Goal: Task Accomplishment & Management: Complete application form

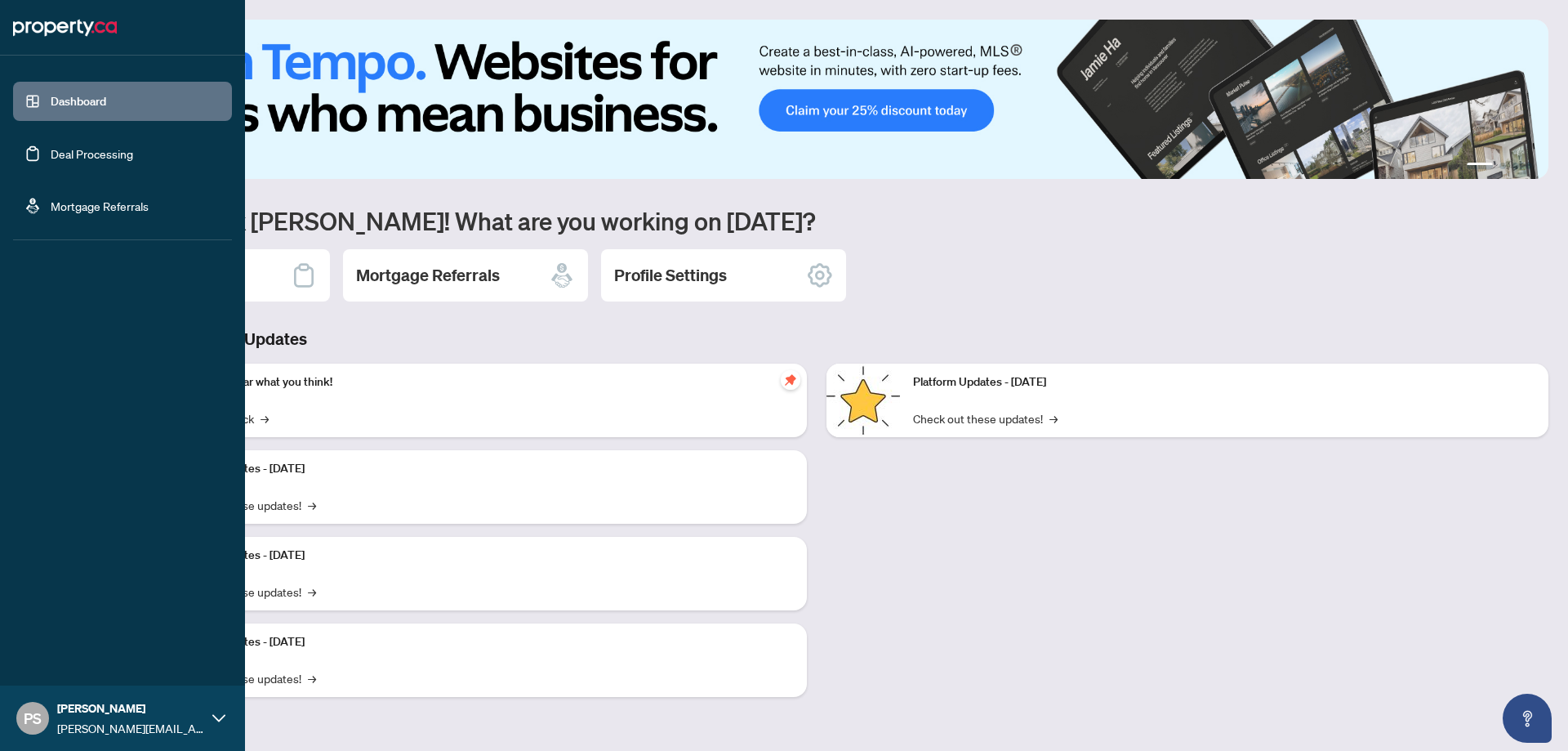
click at [61, 158] on link "Deal Processing" at bounding box center [92, 154] width 82 height 14
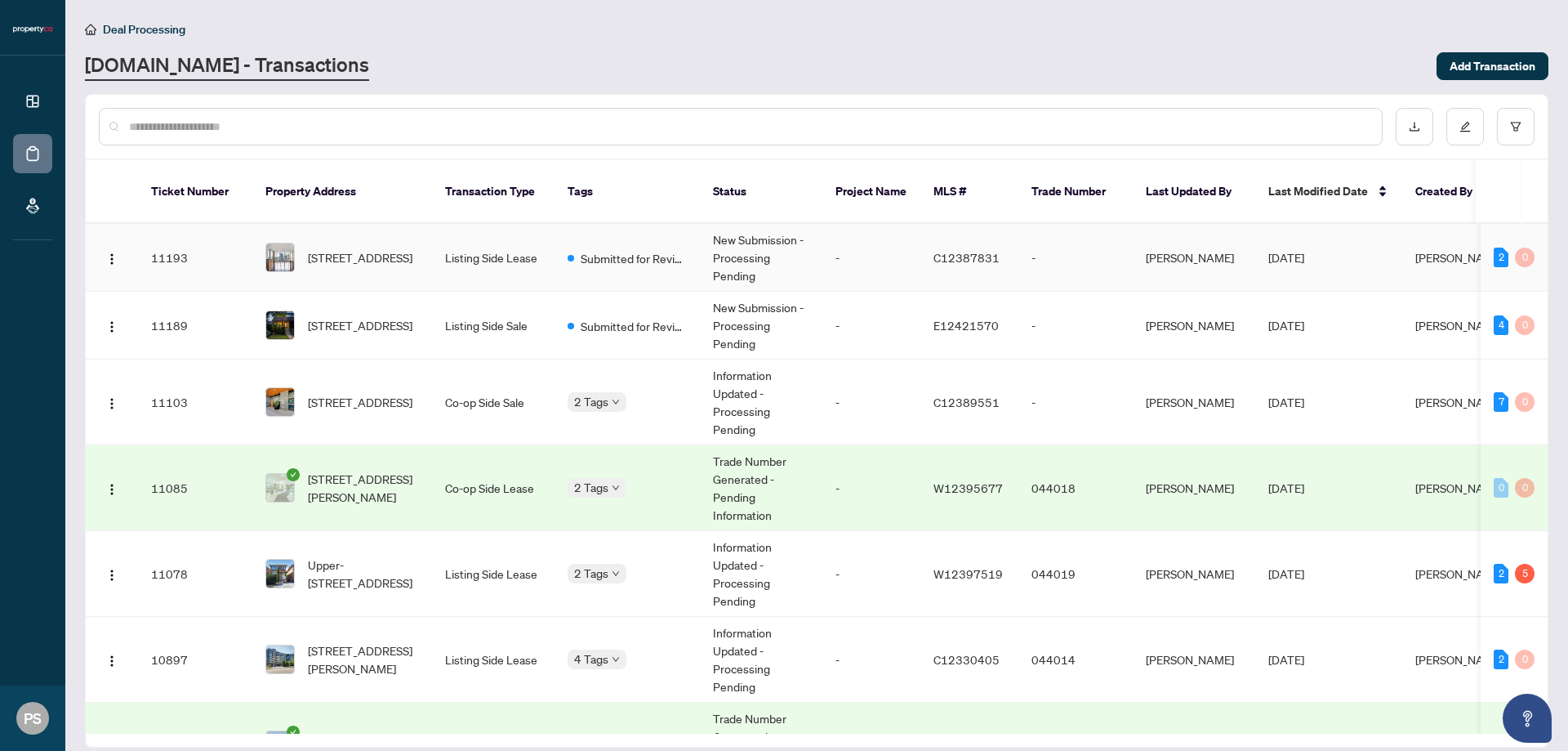
click at [494, 252] on td "Listing Side Lease" at bounding box center [493, 258] width 122 height 68
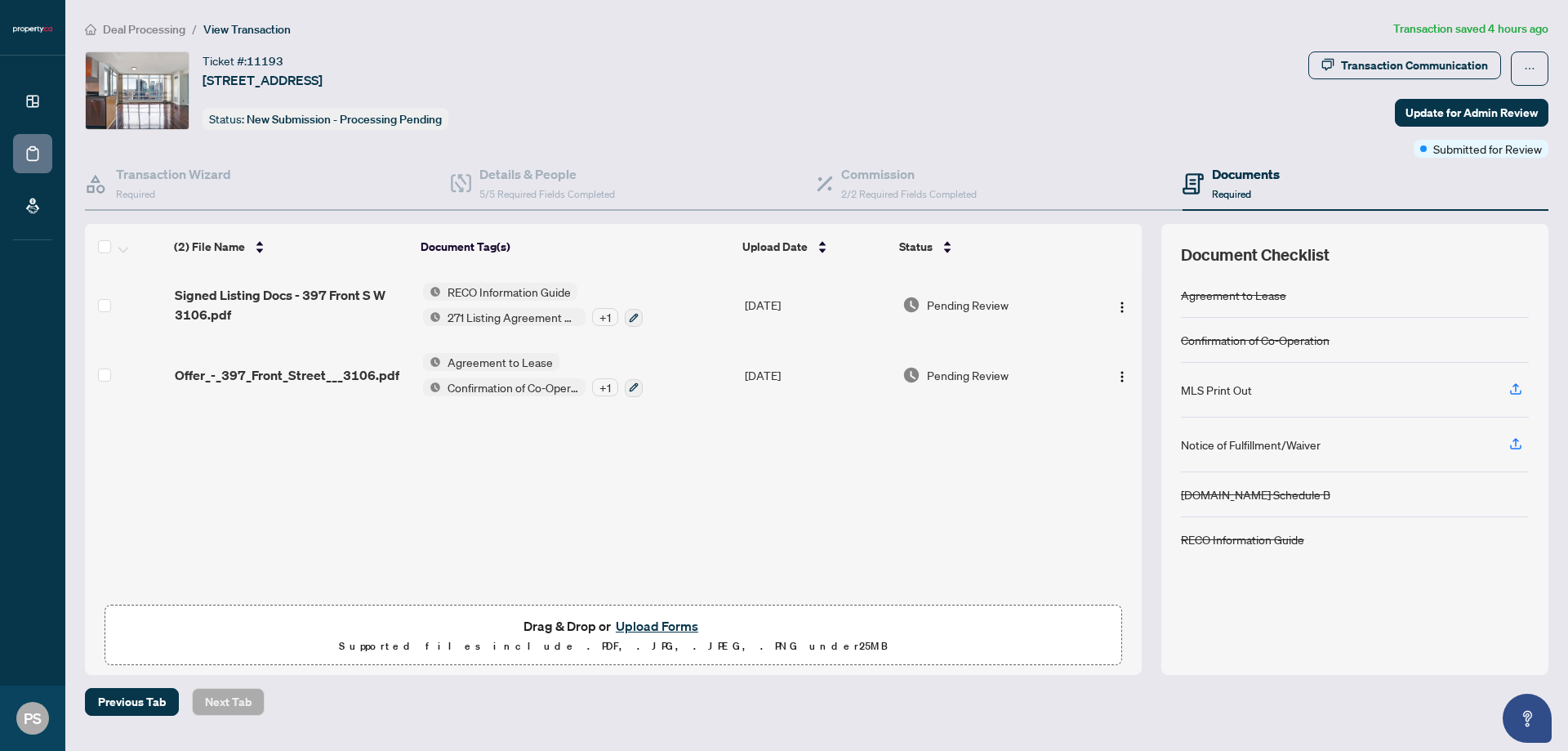
click at [668, 629] on button "Upload Forms" at bounding box center [656, 626] width 92 height 21
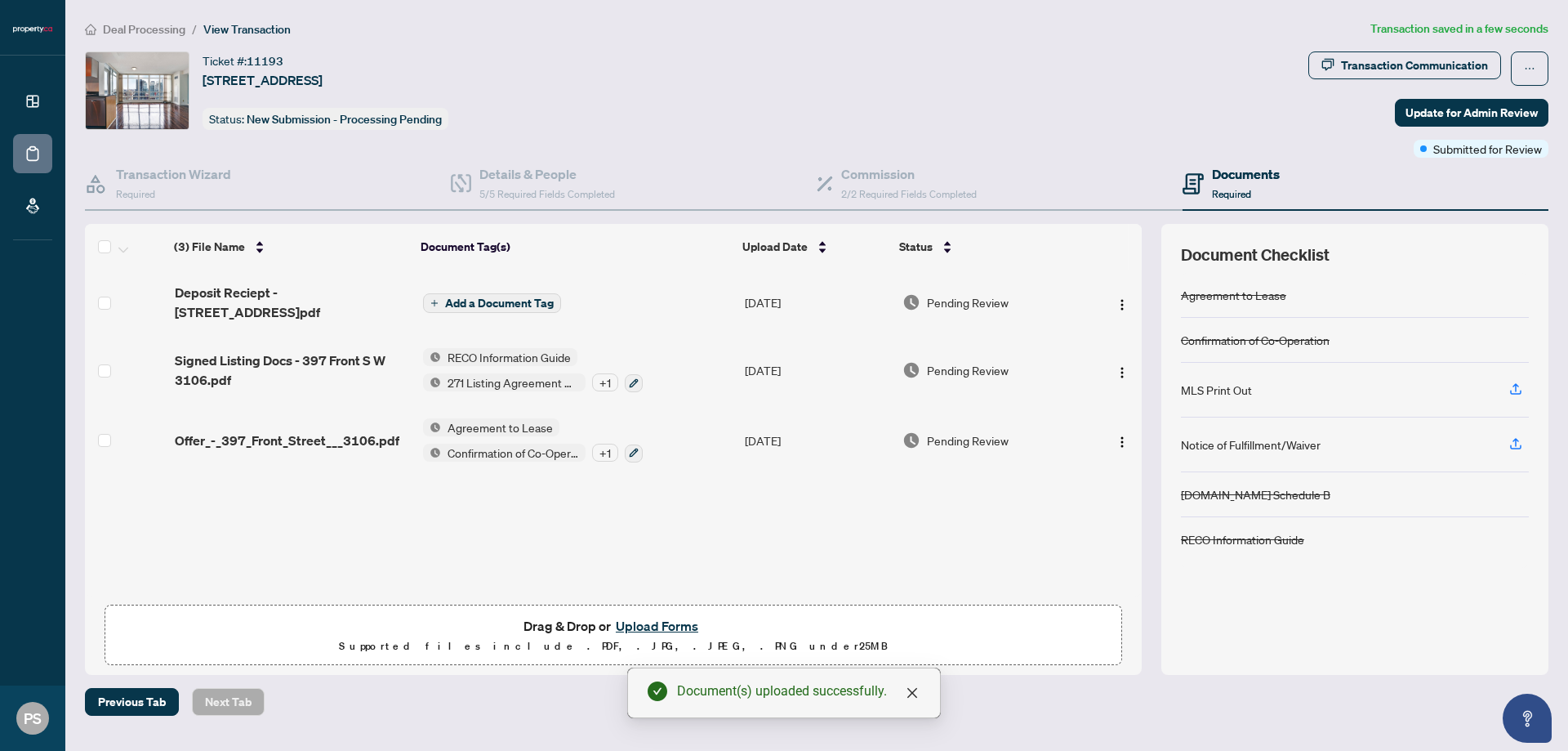
click at [514, 305] on span "Add a Document Tag" at bounding box center [500, 303] width 109 height 12
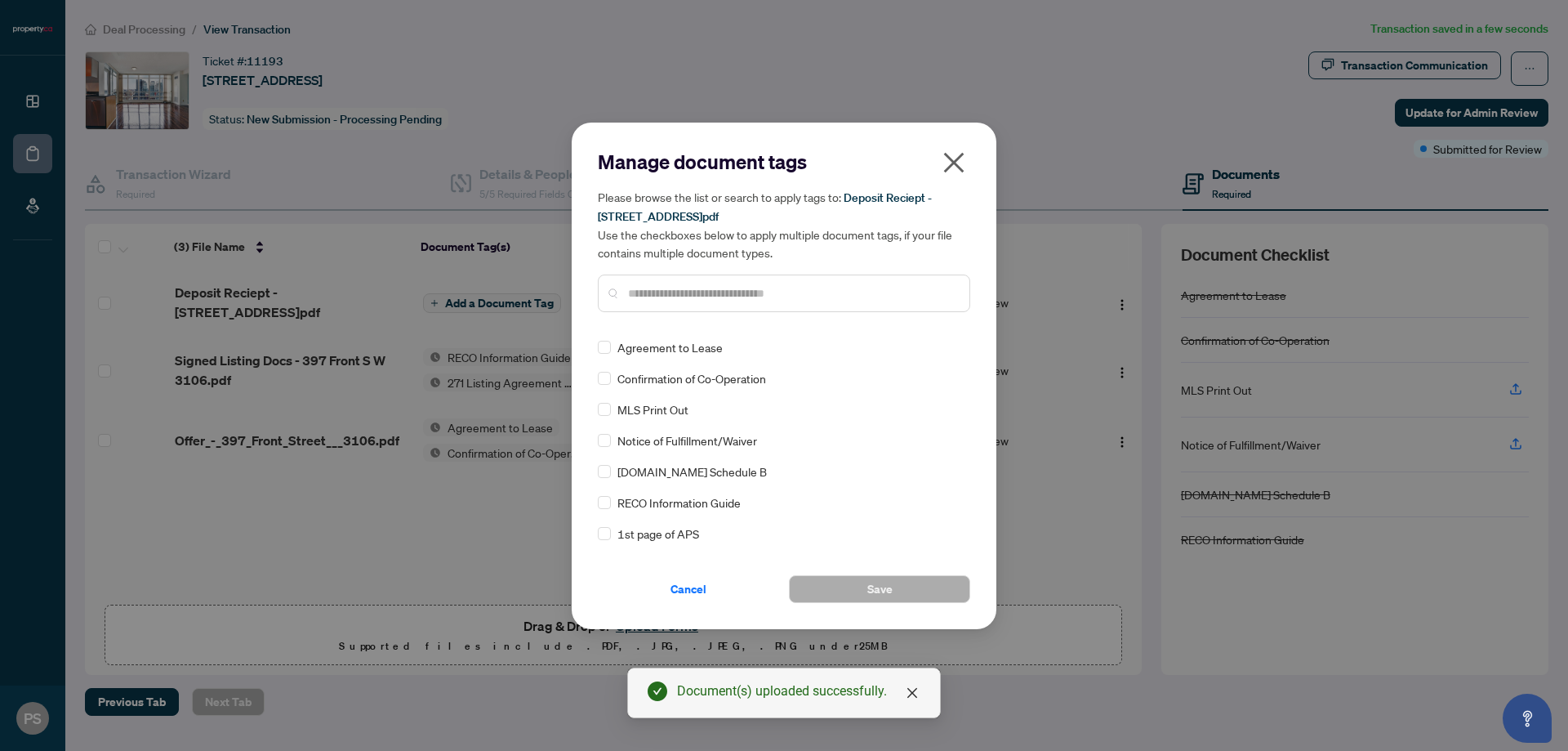
click at [694, 300] on input "text" at bounding box center [792, 293] width 329 height 18
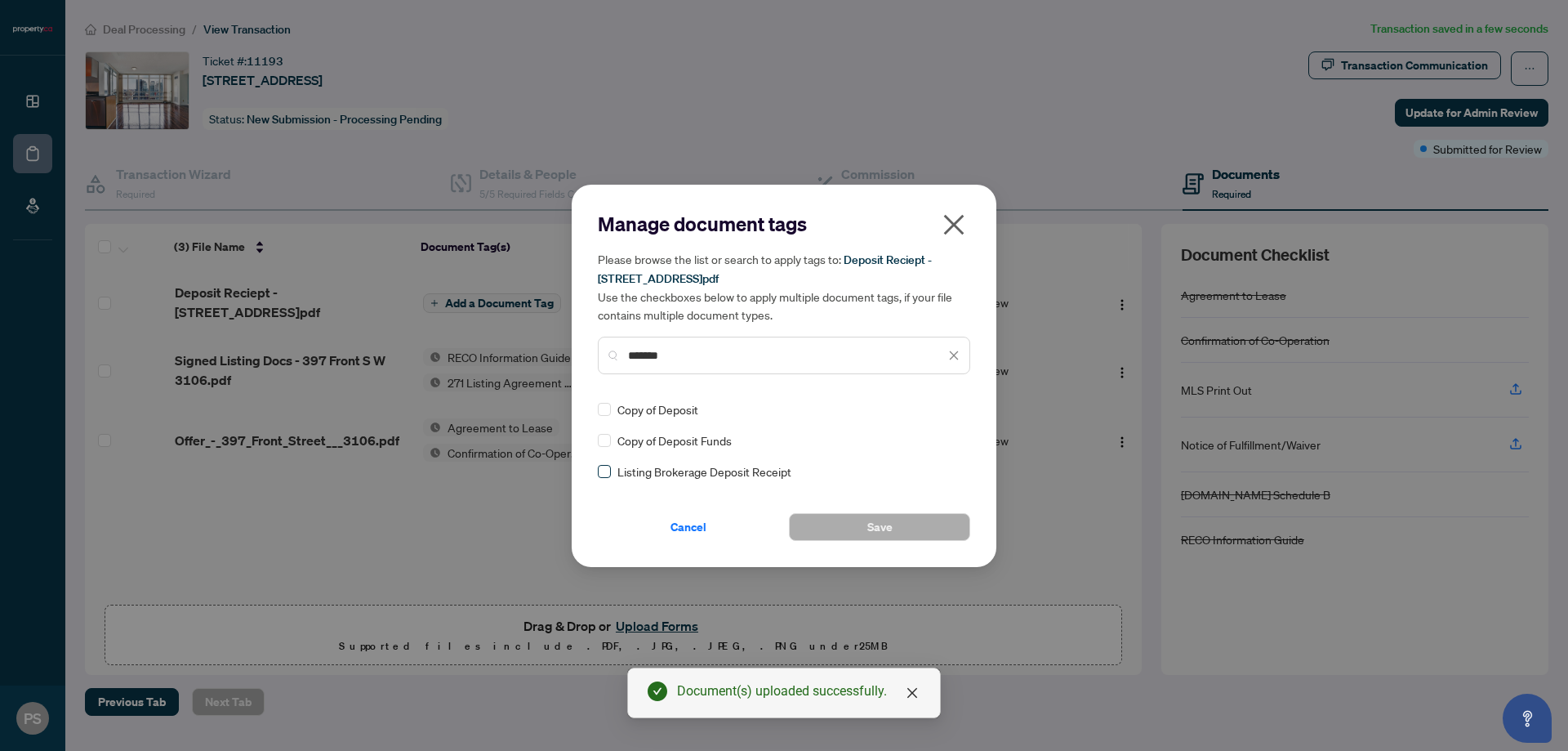
type input "*******"
click at [605, 447] on label at bounding box center [605, 440] width 13 height 18
click at [910, 539] on button "Save" at bounding box center [880, 526] width 181 height 28
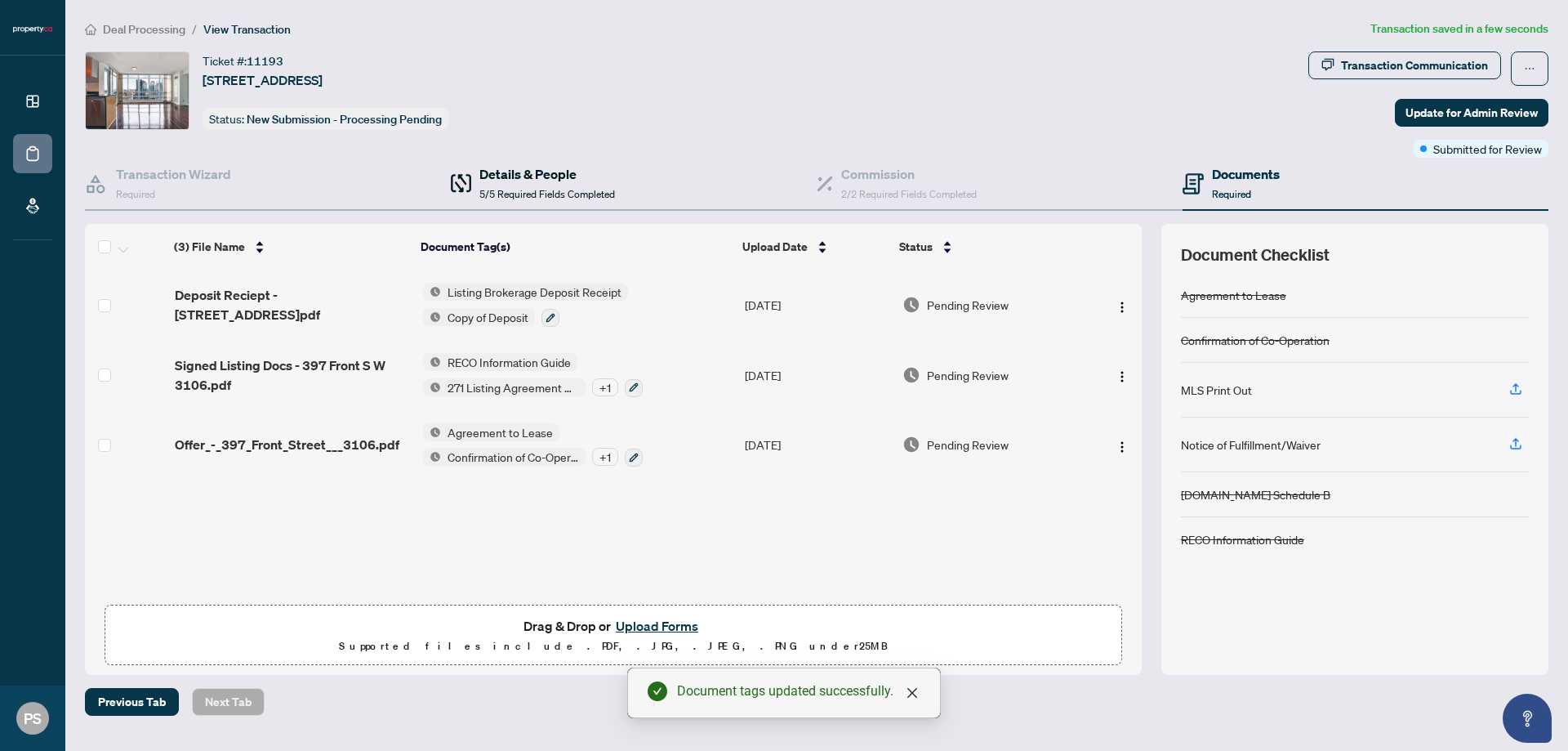
click at [455, 172] on span at bounding box center [461, 183] width 21 height 38
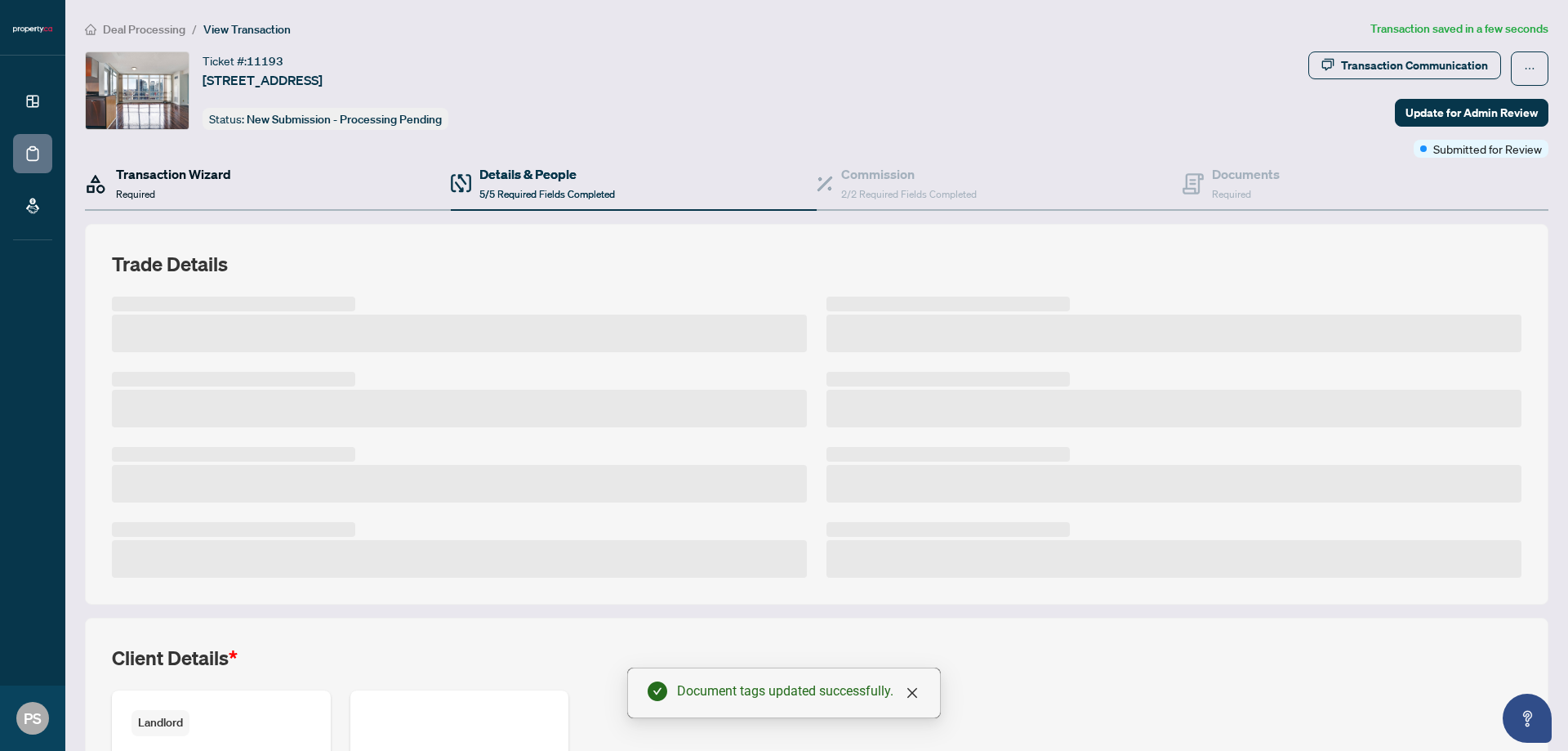
click at [161, 179] on h4 "Transaction Wizard" at bounding box center [173, 174] width 115 height 20
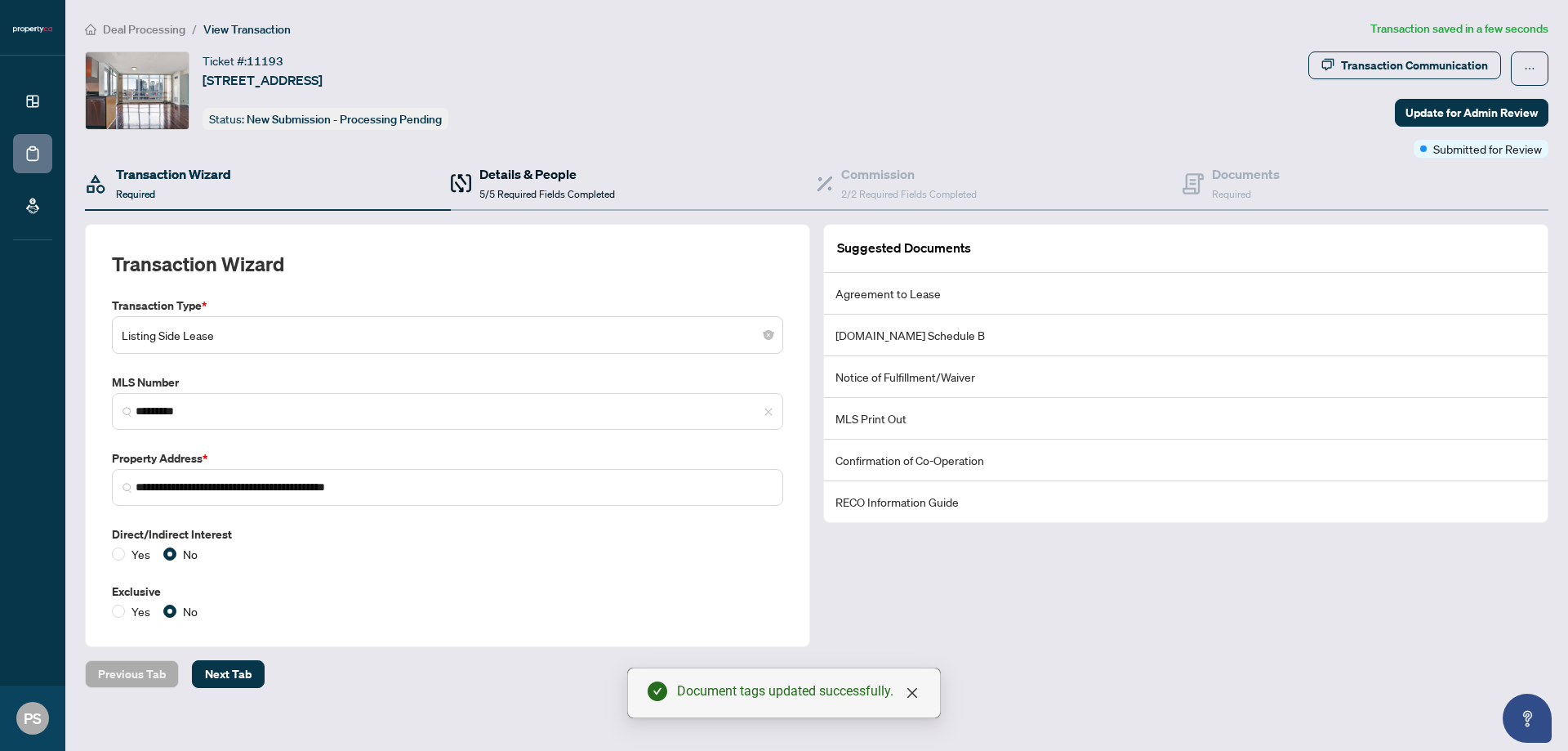
click at [530, 168] on h4 "Details & People" at bounding box center [547, 174] width 136 height 20
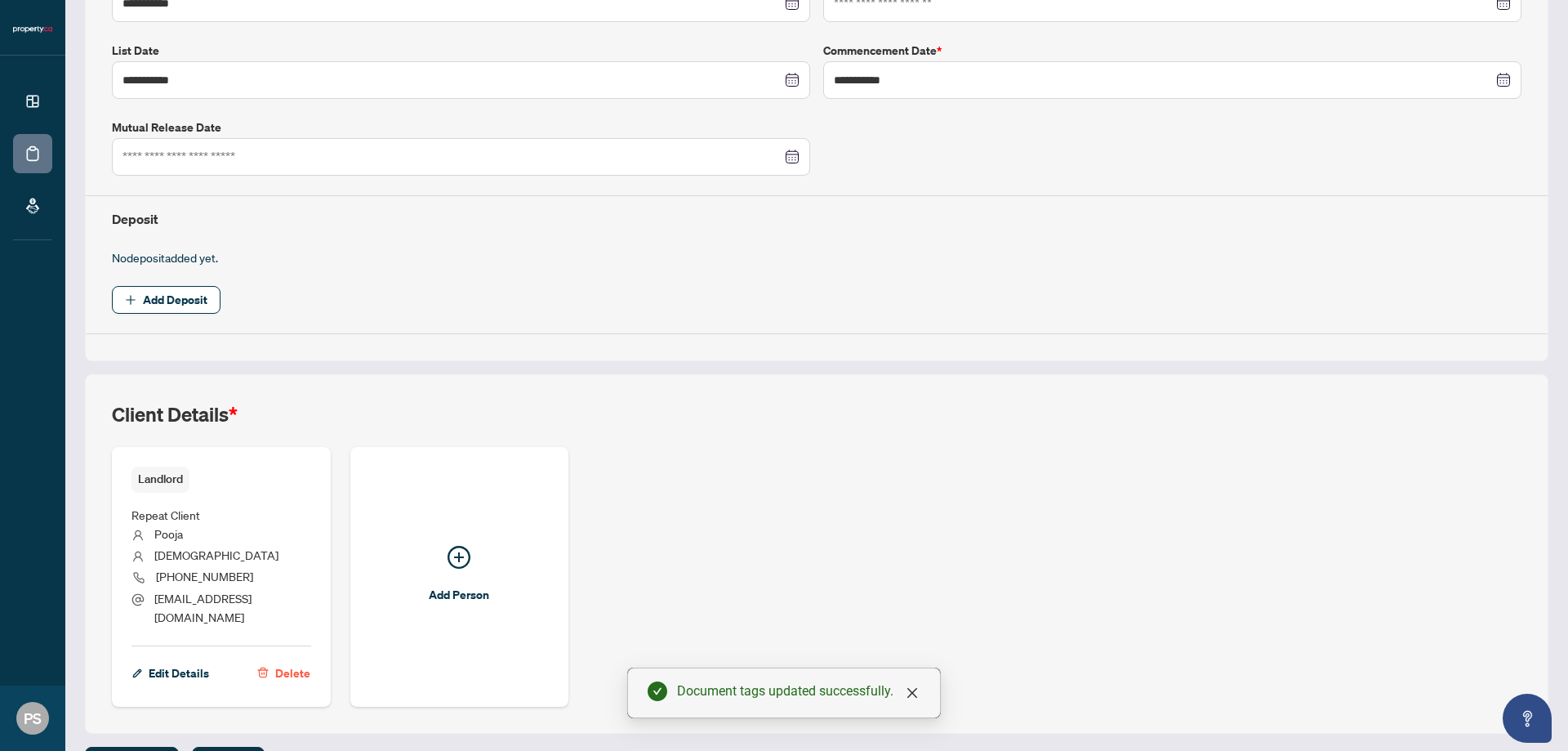
scroll to position [512, 0]
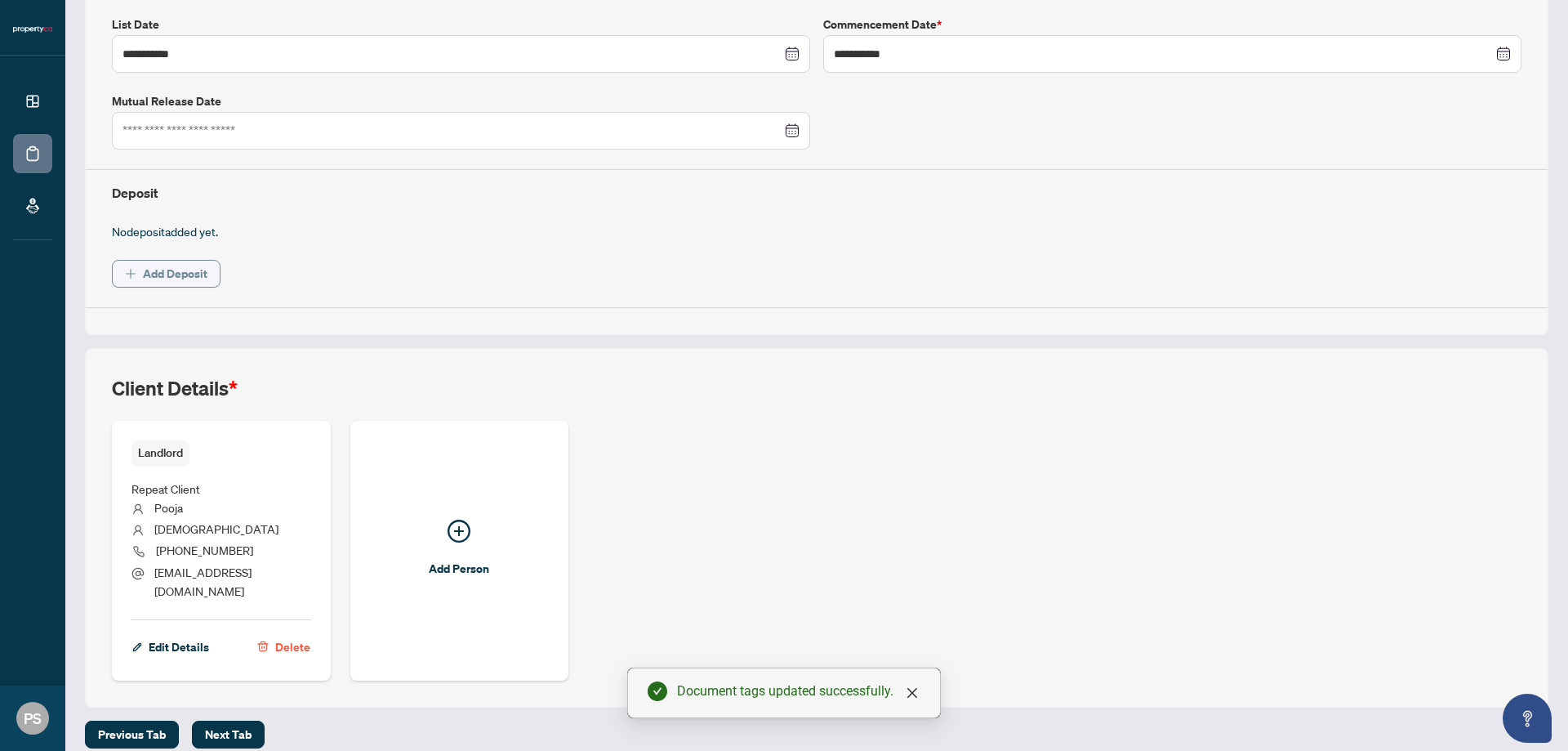
click at [129, 261] on span "button" at bounding box center [130, 273] width 12 height 26
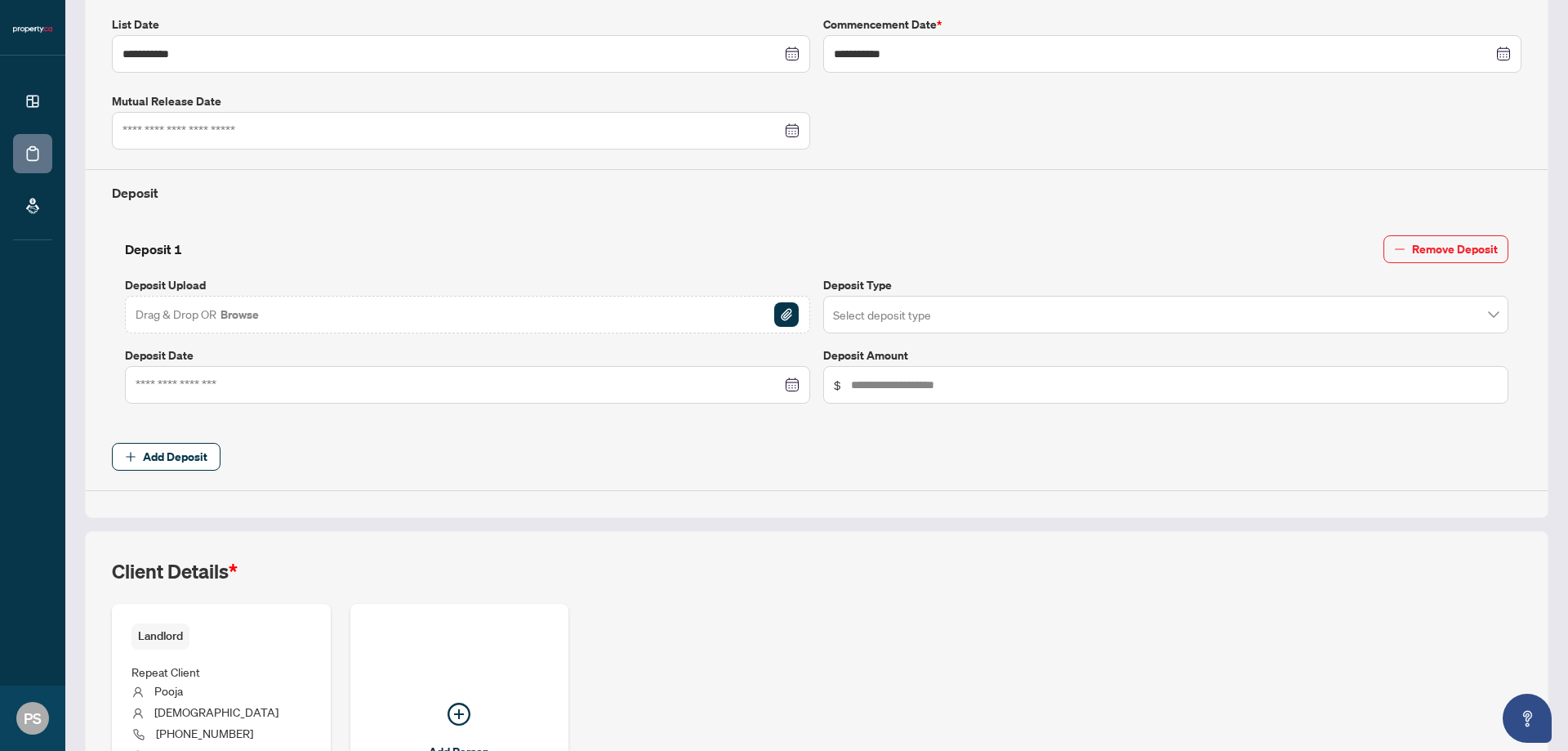
click at [403, 323] on div "Drag & Drop OR Browse" at bounding box center [467, 314] width 685 height 38
click at [238, 316] on button "Browse" at bounding box center [239, 314] width 42 height 21
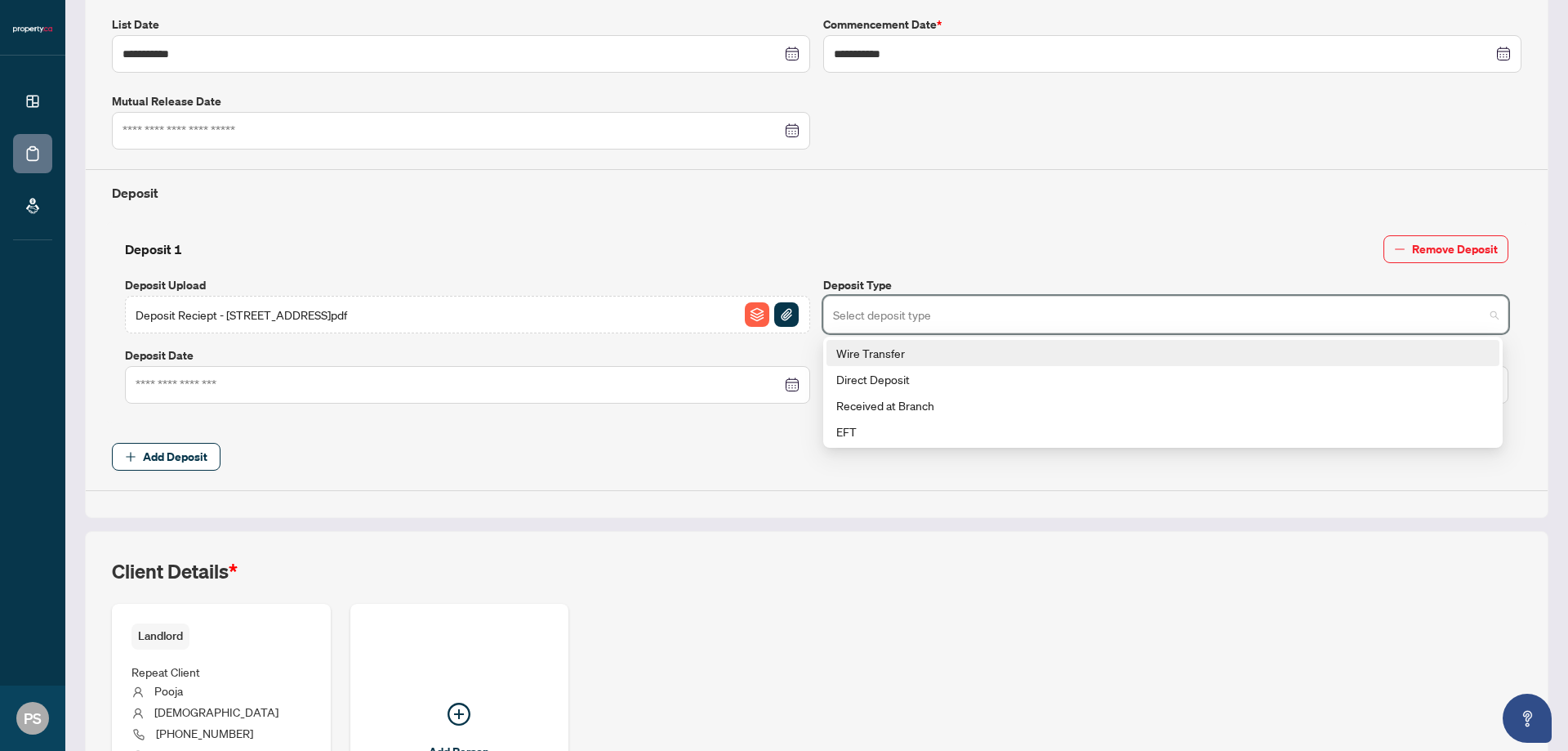
click at [918, 308] on input "search" at bounding box center [1158, 317] width 651 height 36
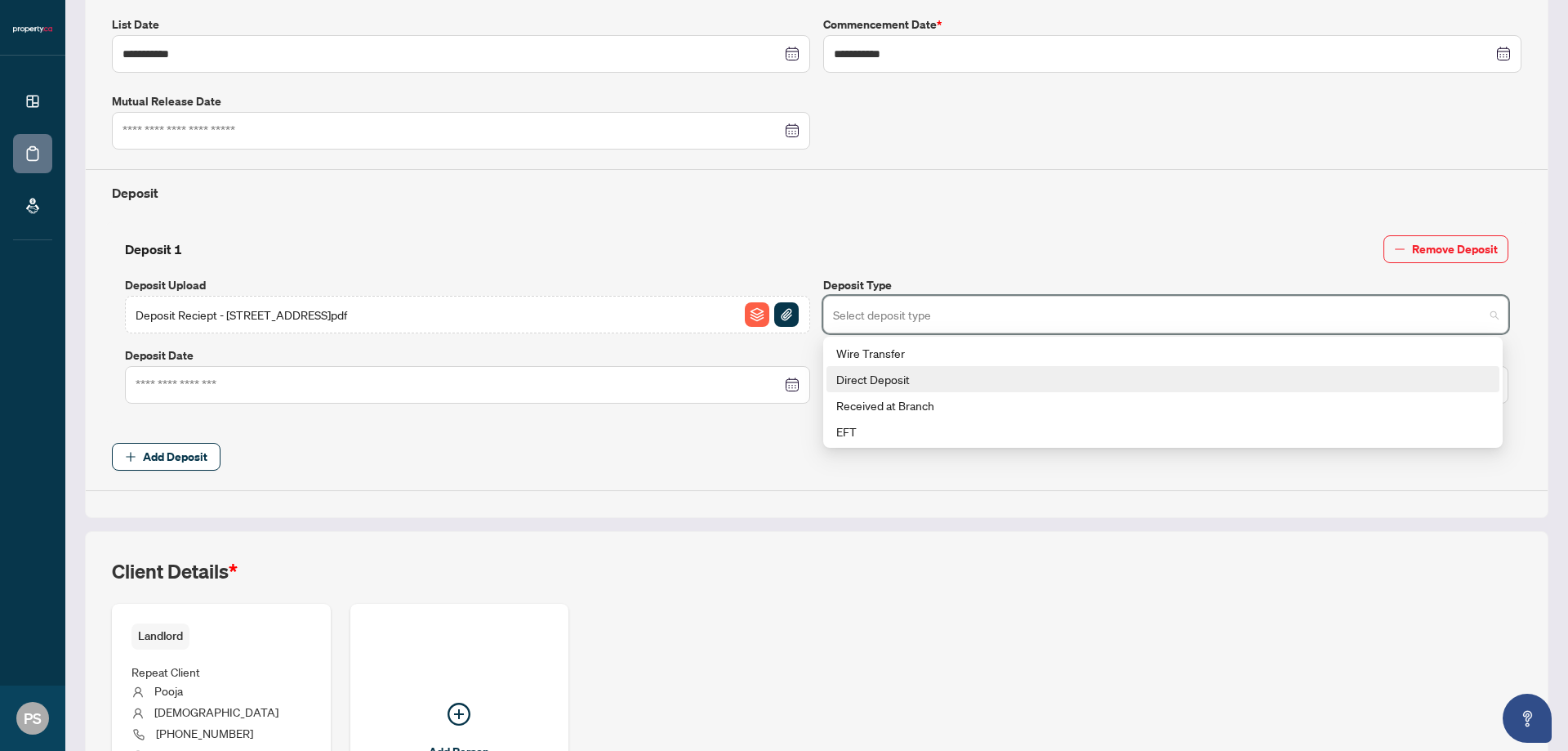
click at [913, 375] on div "Direct Deposit" at bounding box center [1163, 379] width 654 height 18
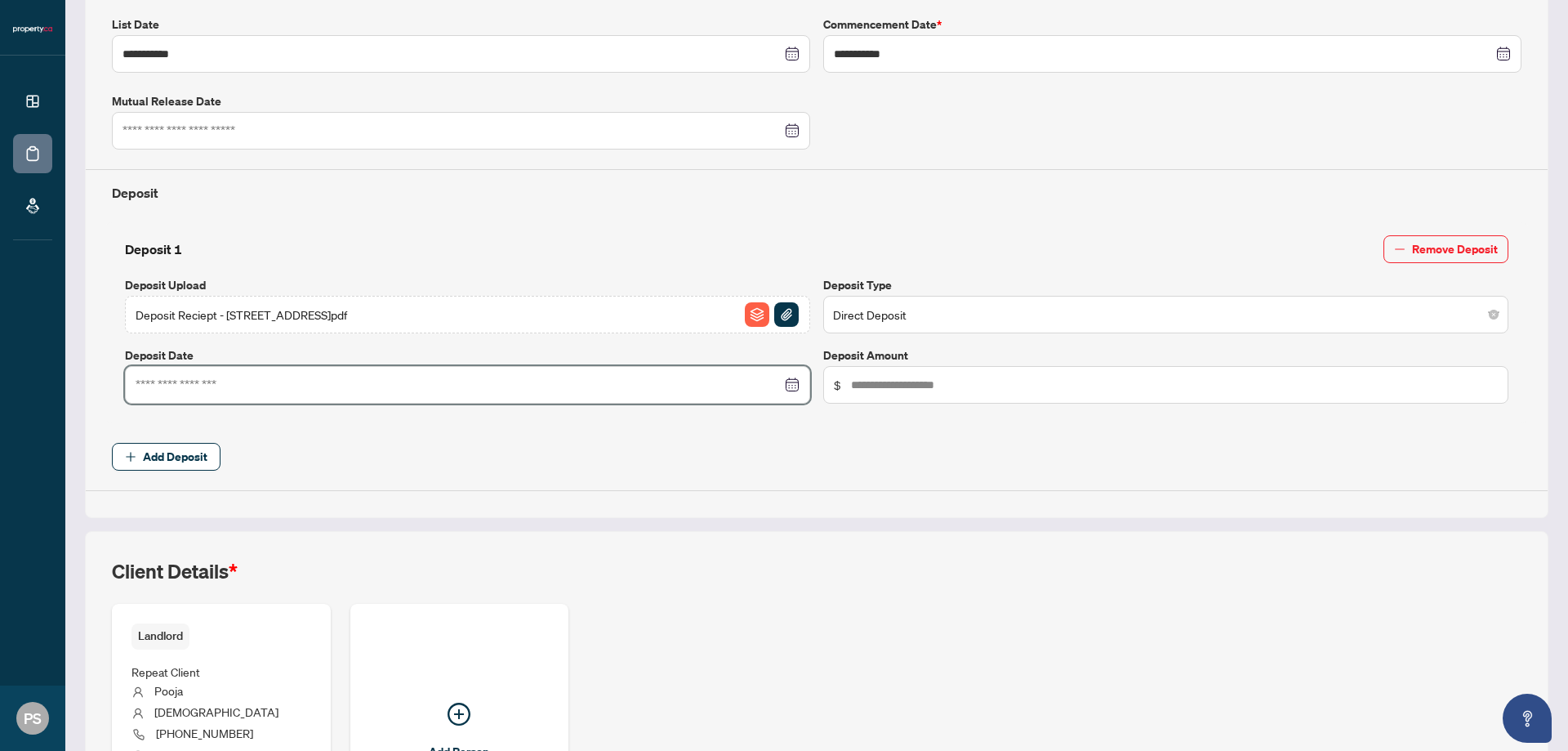
click at [752, 388] on input at bounding box center [459, 385] width 646 height 18
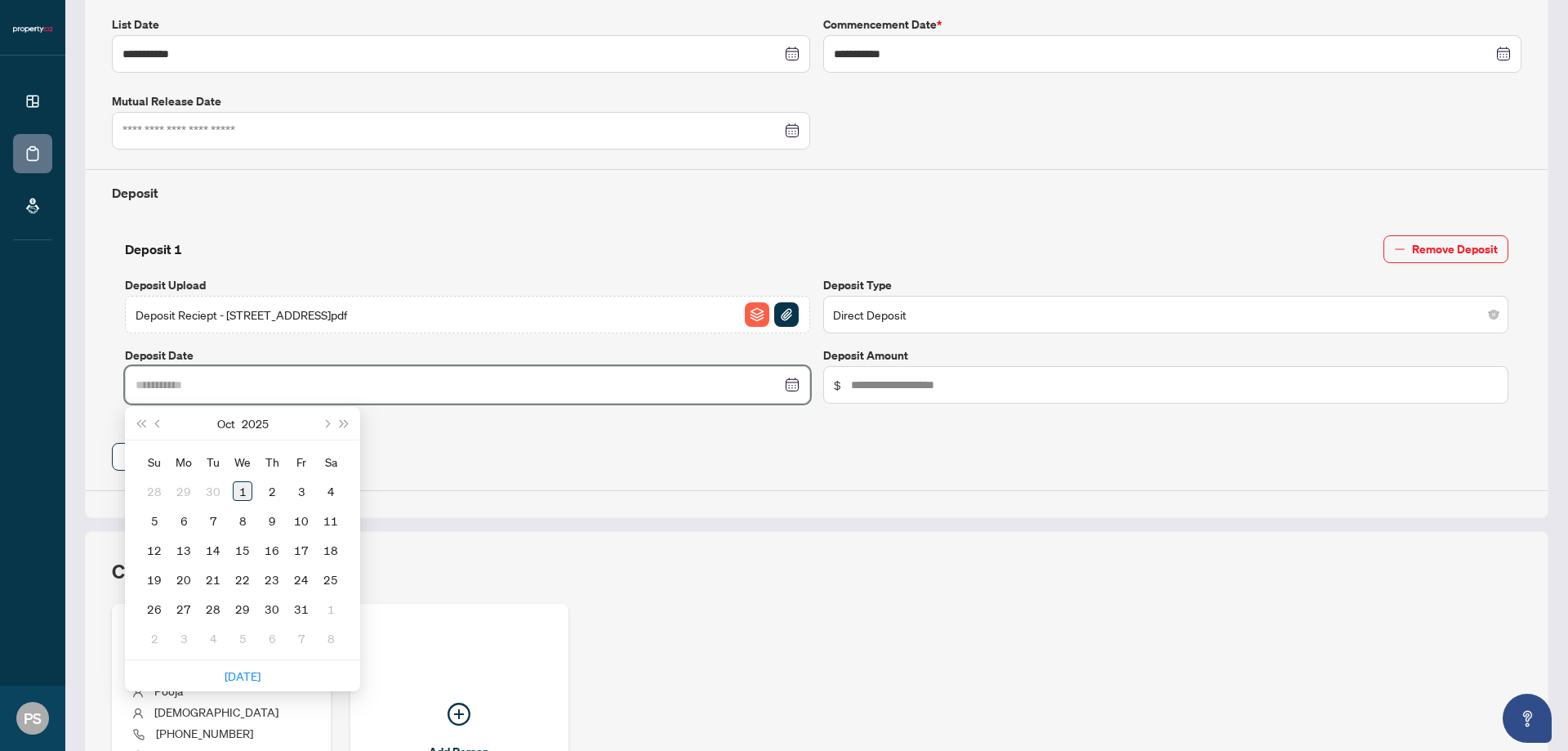
type input "**********"
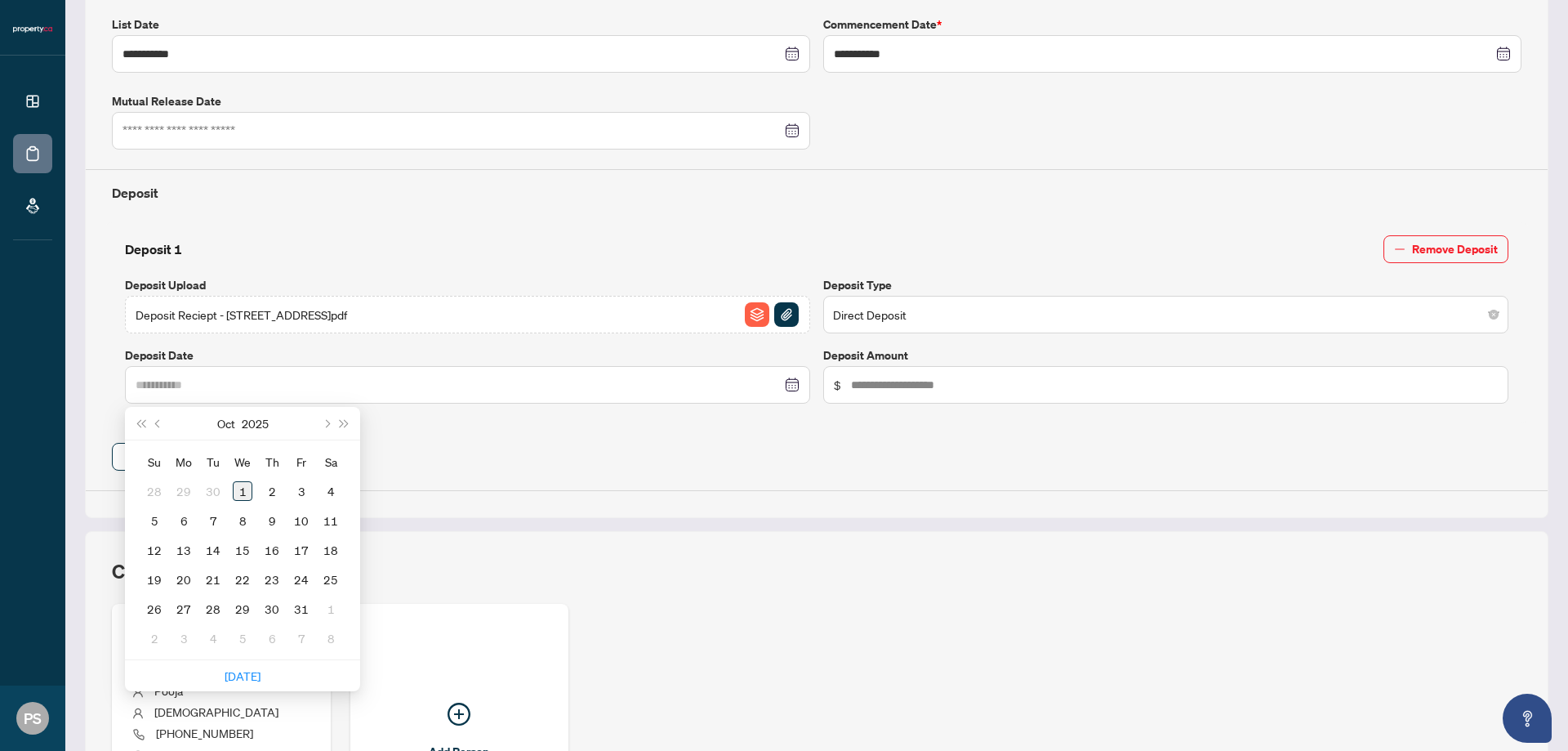
click at [240, 491] on div "1" at bounding box center [243, 491] width 20 height 20
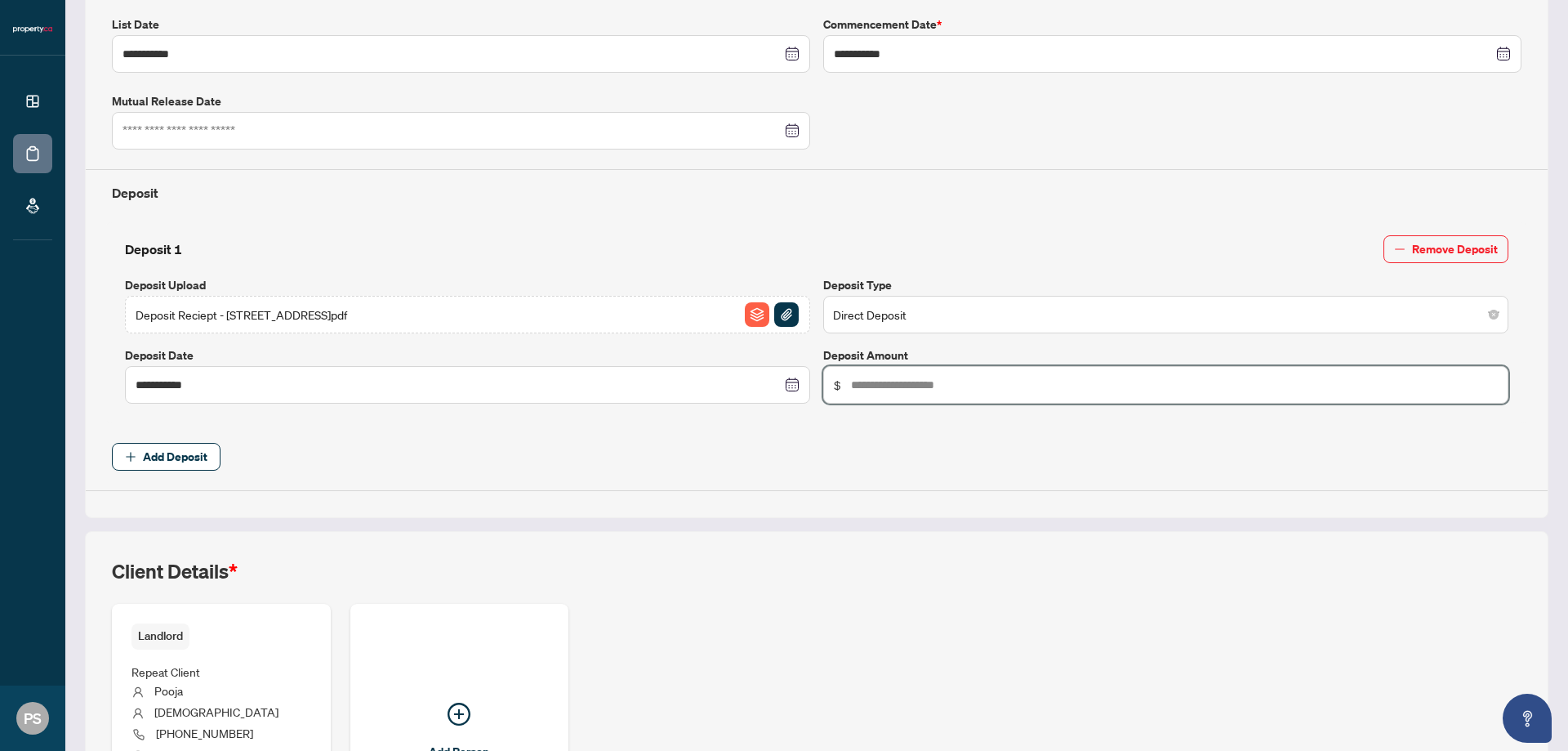
click at [911, 393] on input "text" at bounding box center [1174, 385] width 646 height 18
type input "*****"
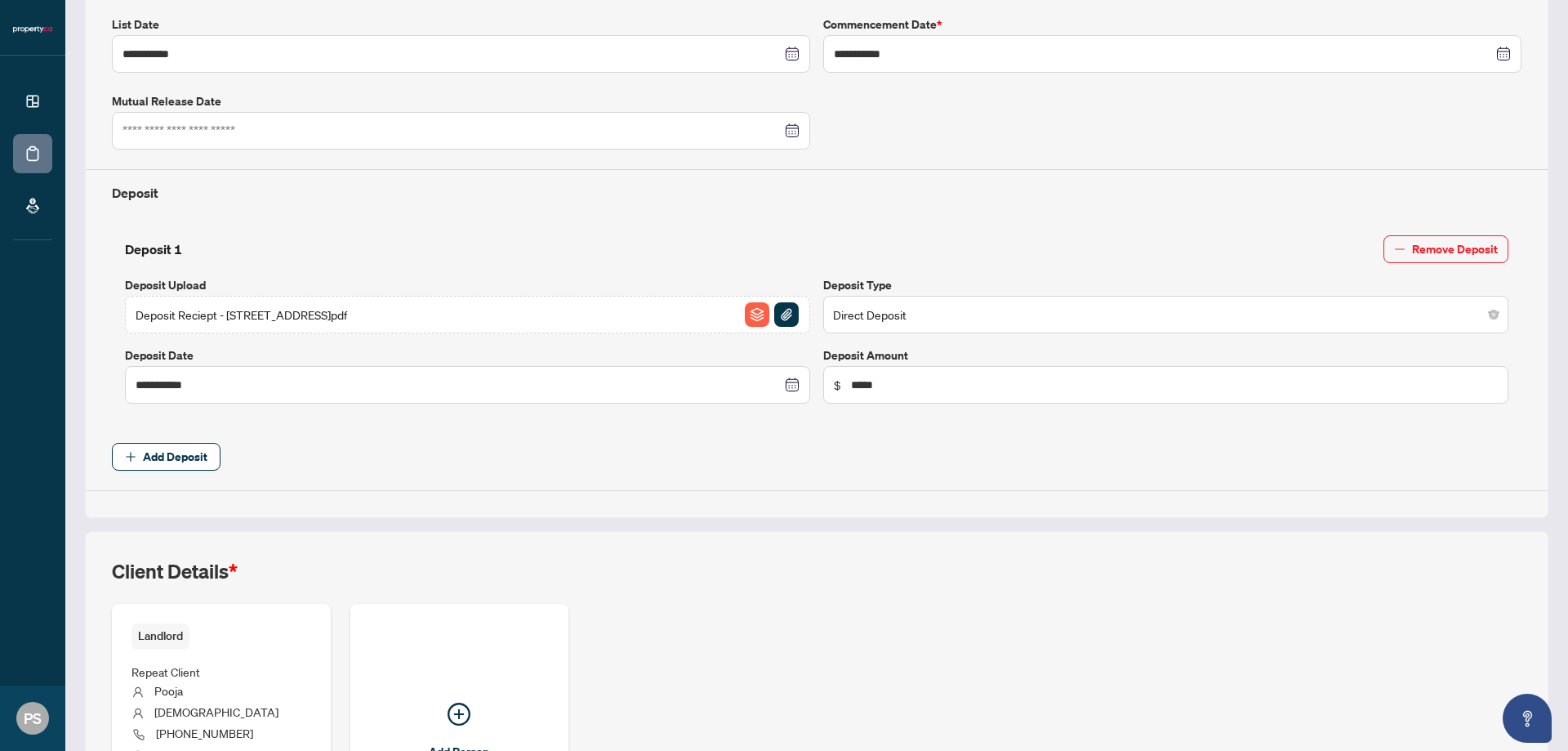
click at [889, 499] on div "**********" at bounding box center [816, 115] width 1464 height 805
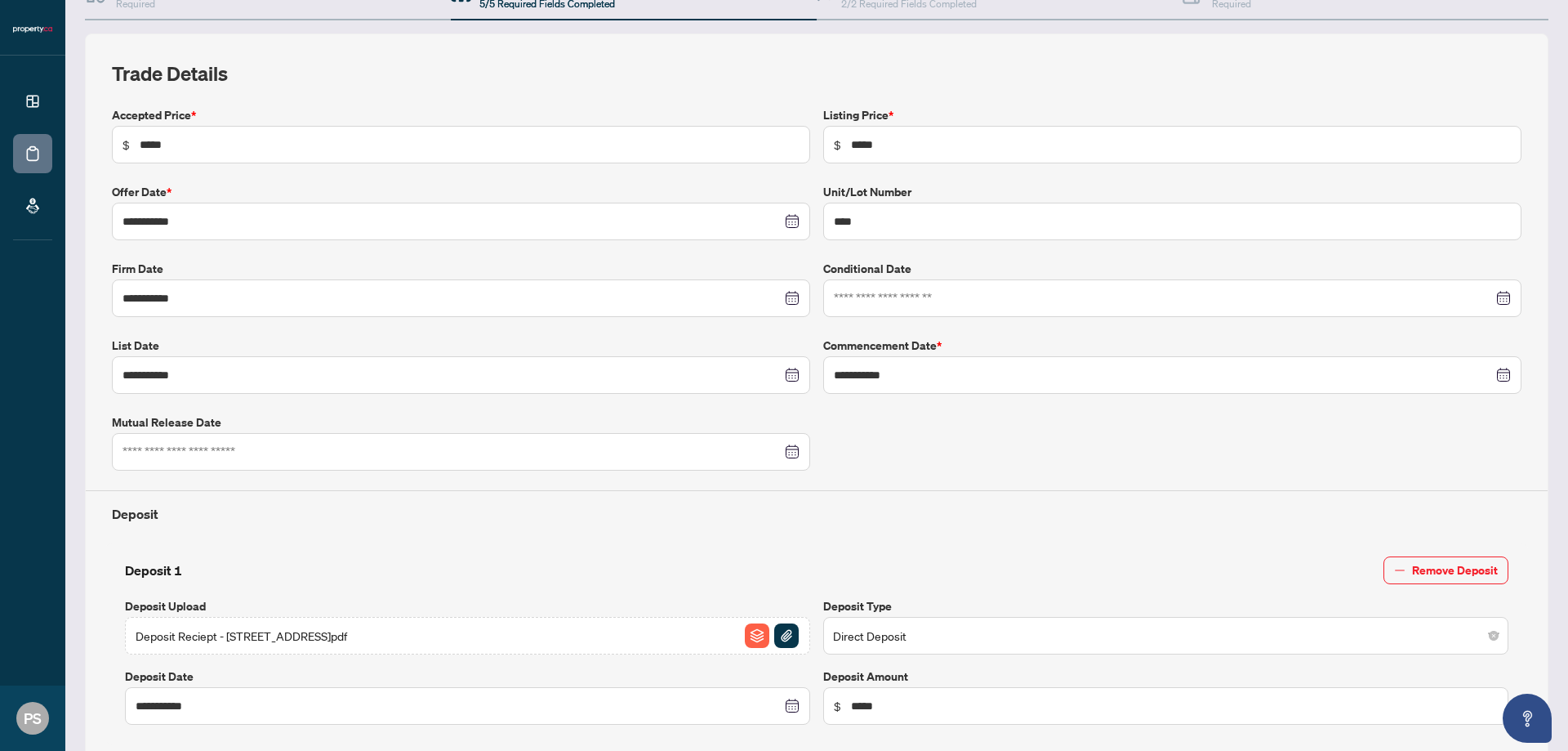
scroll to position [0, 0]
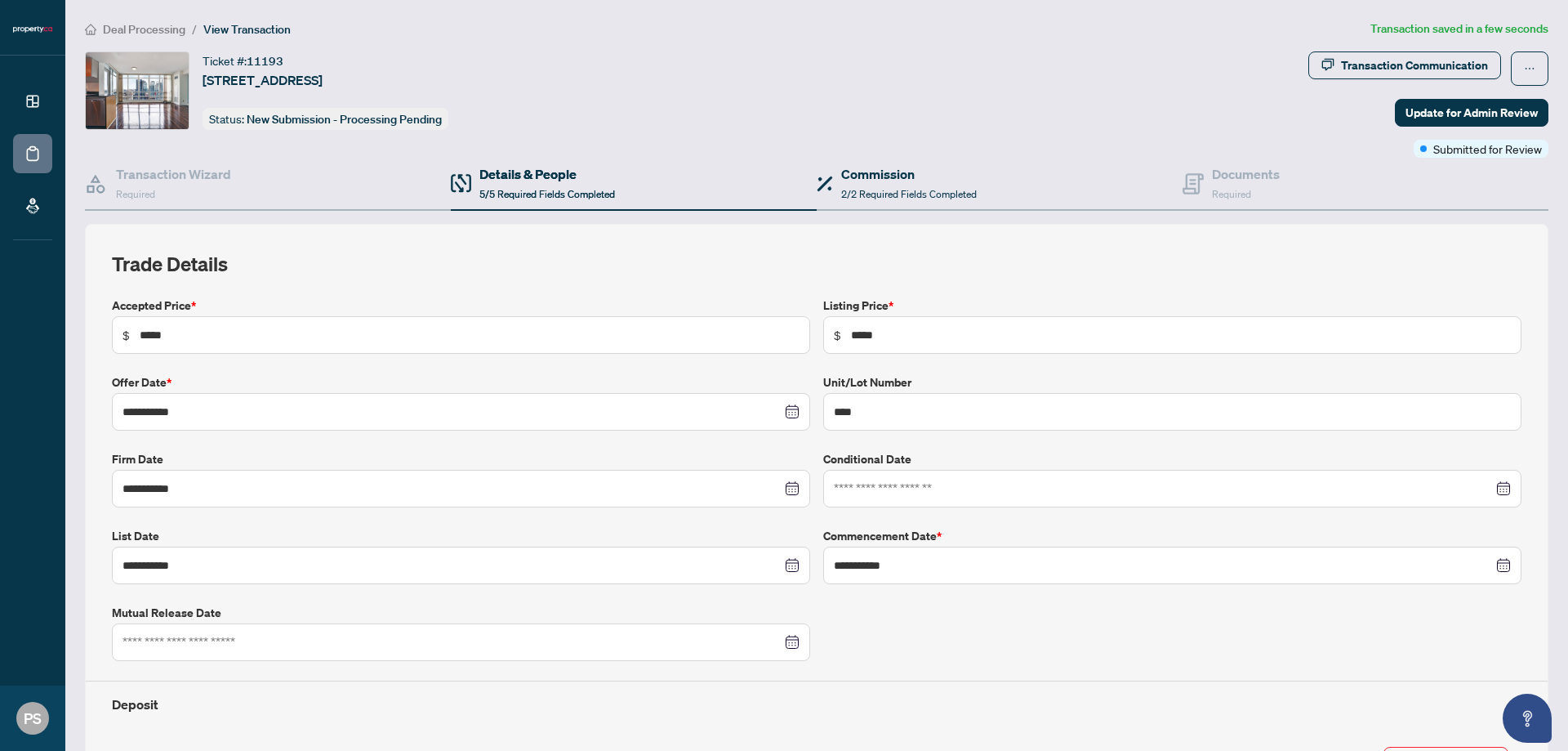
click at [1128, 187] on div "Commission 2/2 Required Fields Completed" at bounding box center [1000, 184] width 366 height 53
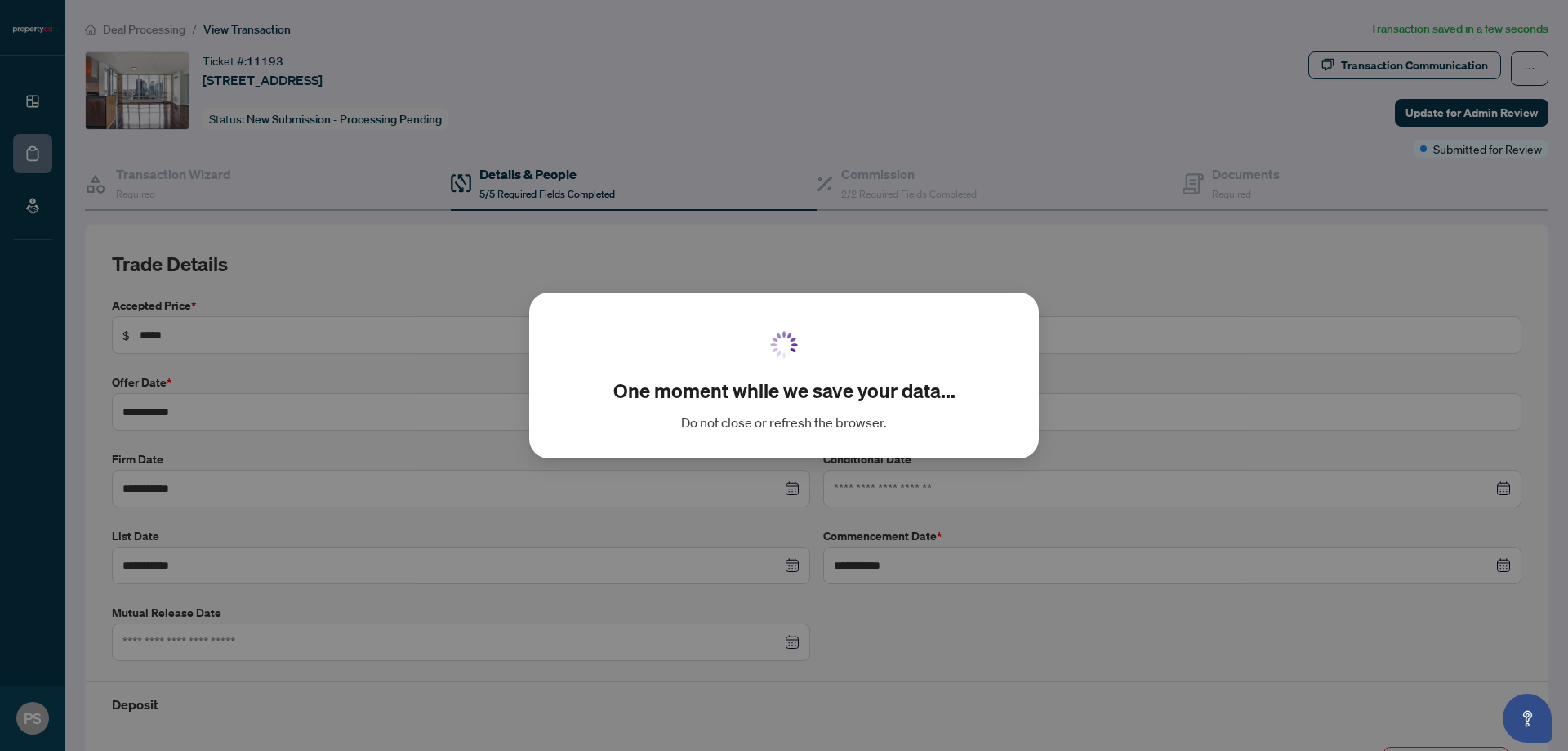
click at [1212, 188] on div "One moment while we save your data... Do not close or refresh the browser. Canc…" at bounding box center [784, 375] width 1568 height 751
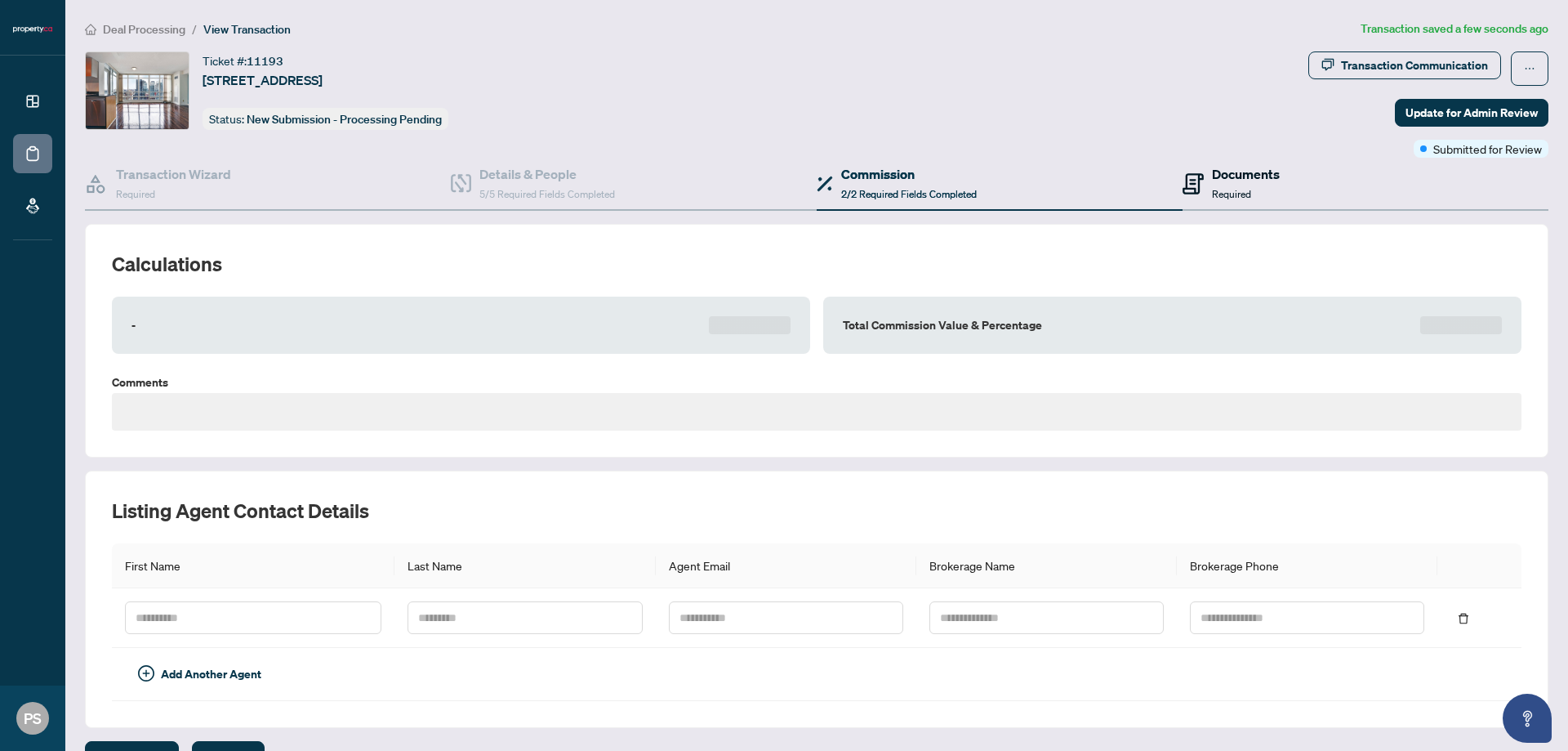
click at [1226, 172] on h4 "Documents" at bounding box center [1246, 174] width 68 height 20
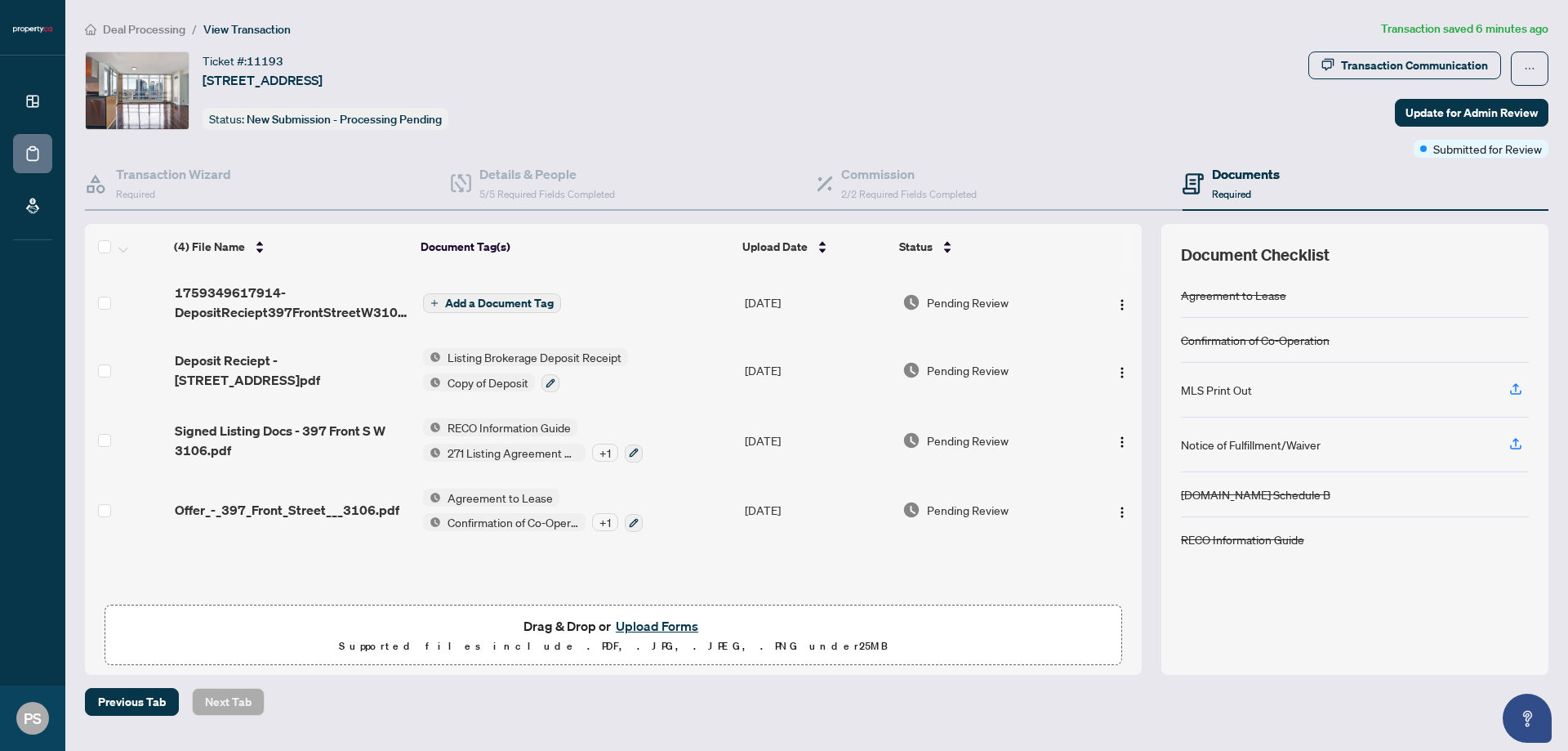
click at [662, 628] on button "Upload Forms" at bounding box center [656, 626] width 92 height 21
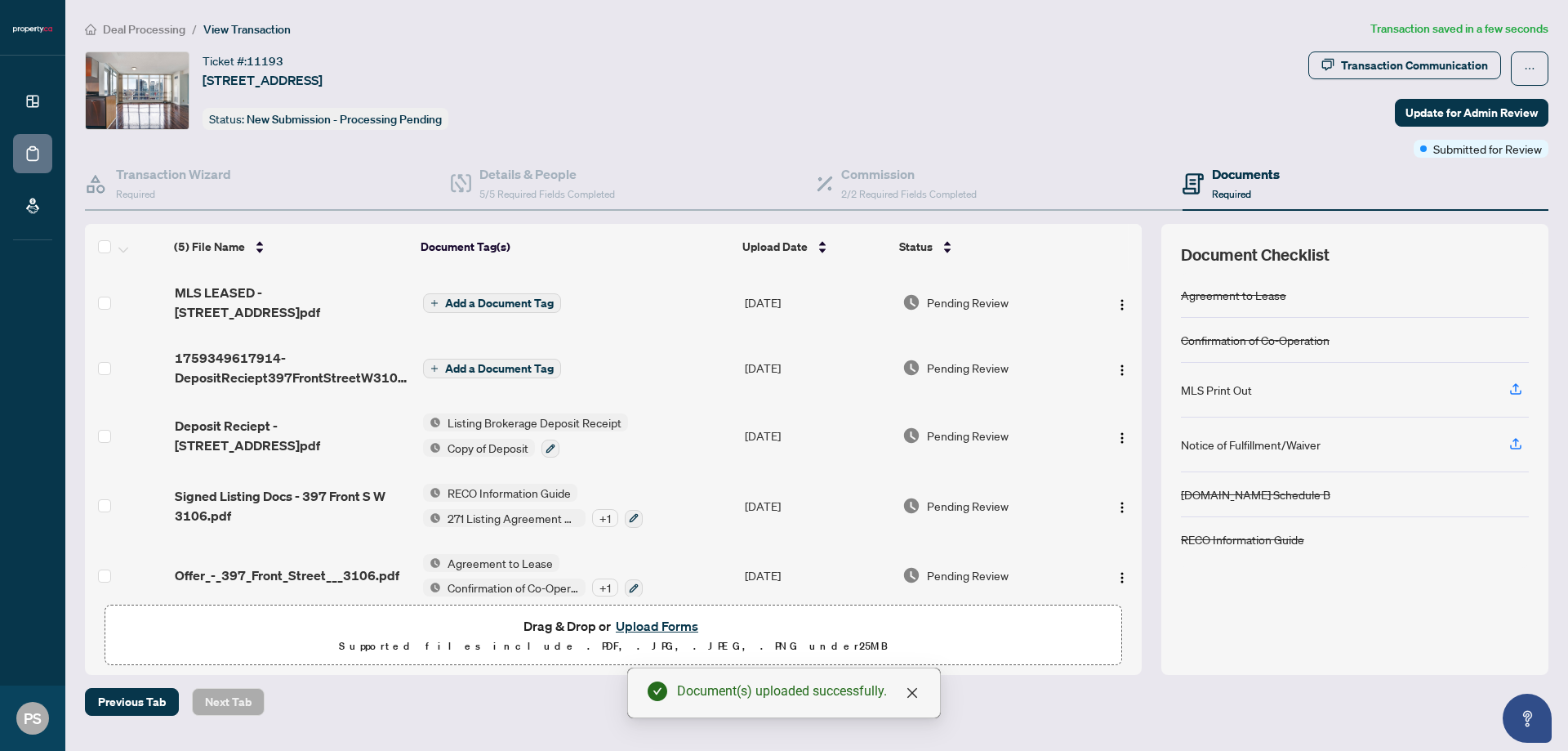
click at [492, 363] on span "Add a Document Tag" at bounding box center [500, 368] width 109 height 12
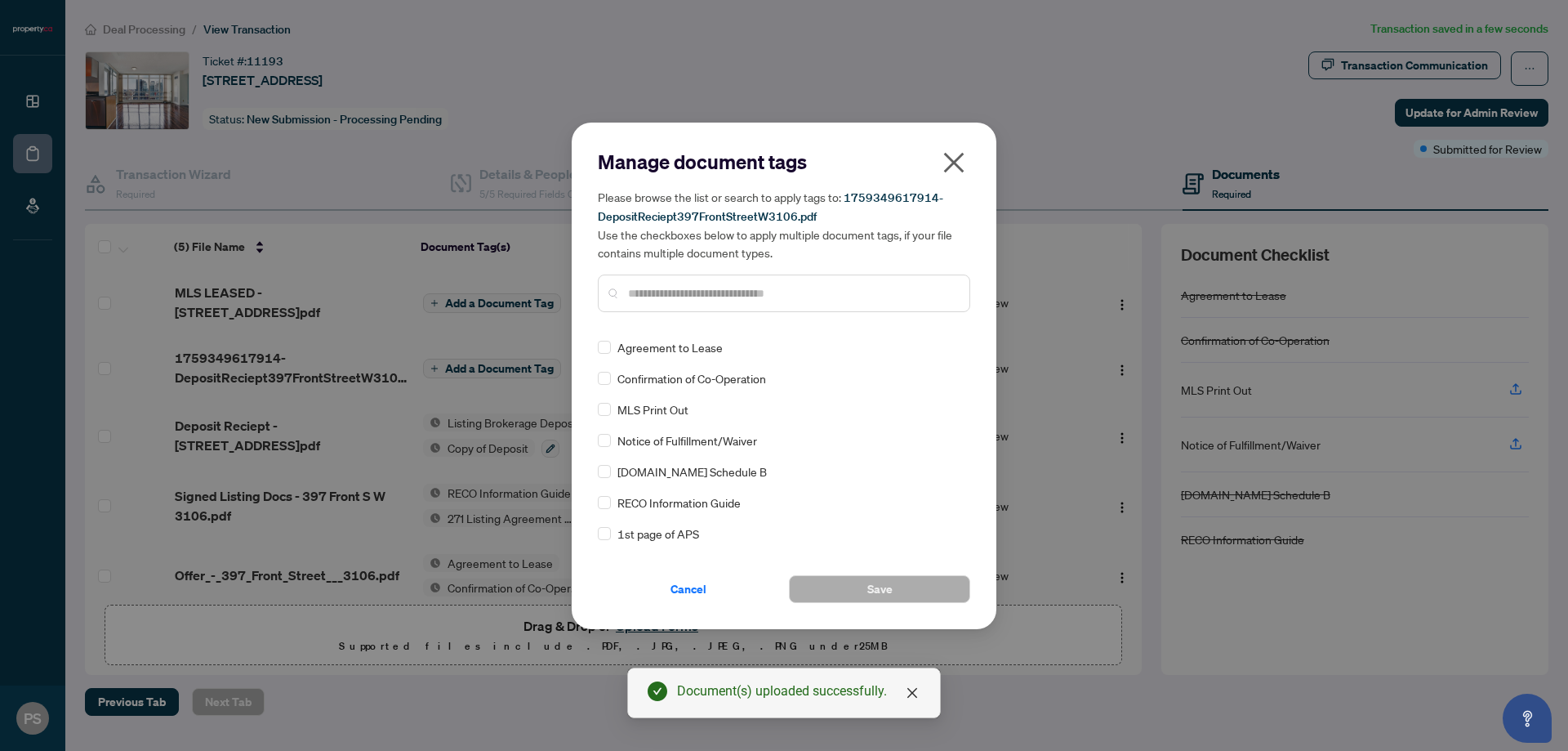
click at [741, 305] on div at bounding box center [784, 293] width 372 height 38
click at [945, 171] on icon "close" at bounding box center [954, 162] width 21 height 21
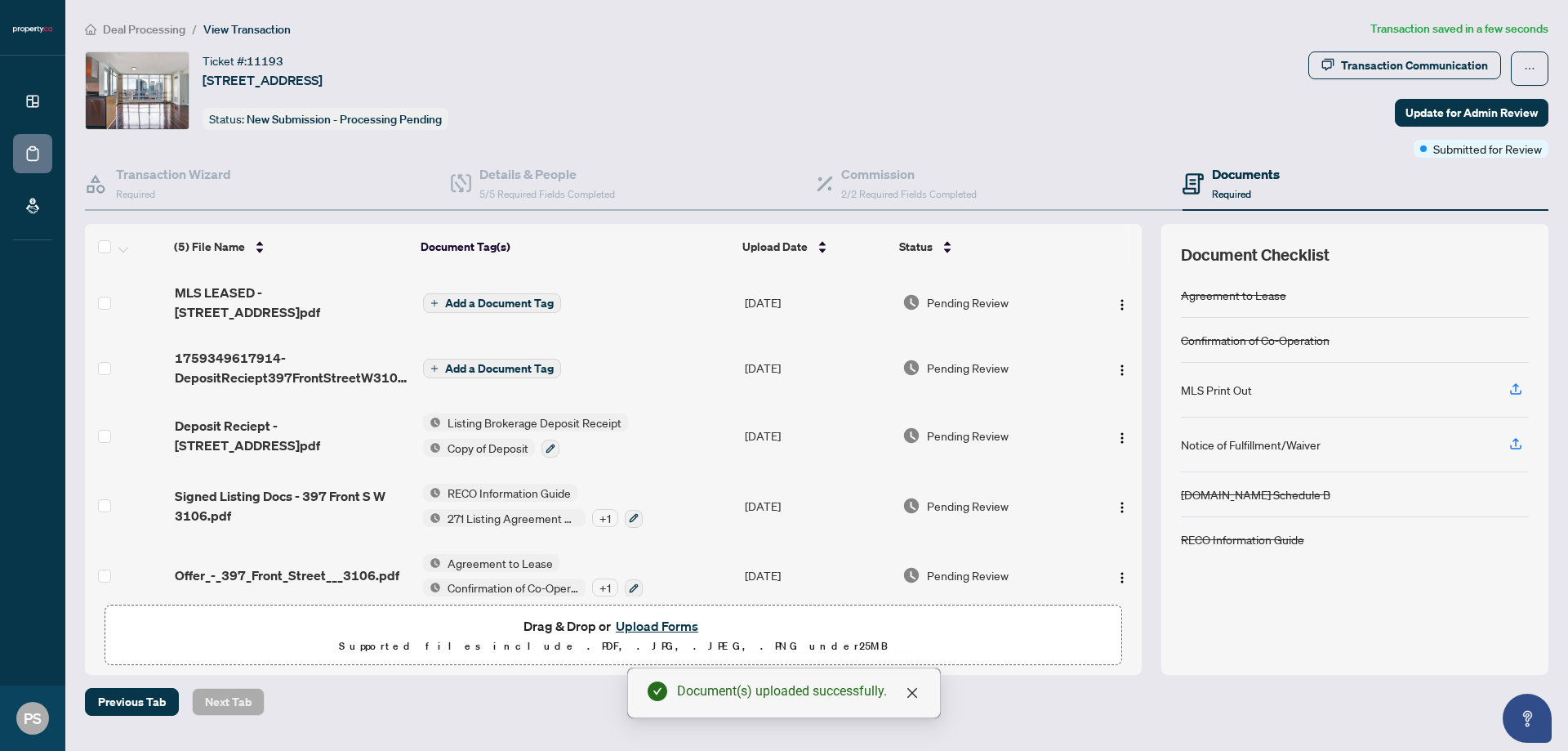
click at [512, 297] on span "Add a Document Tag" at bounding box center [500, 303] width 109 height 12
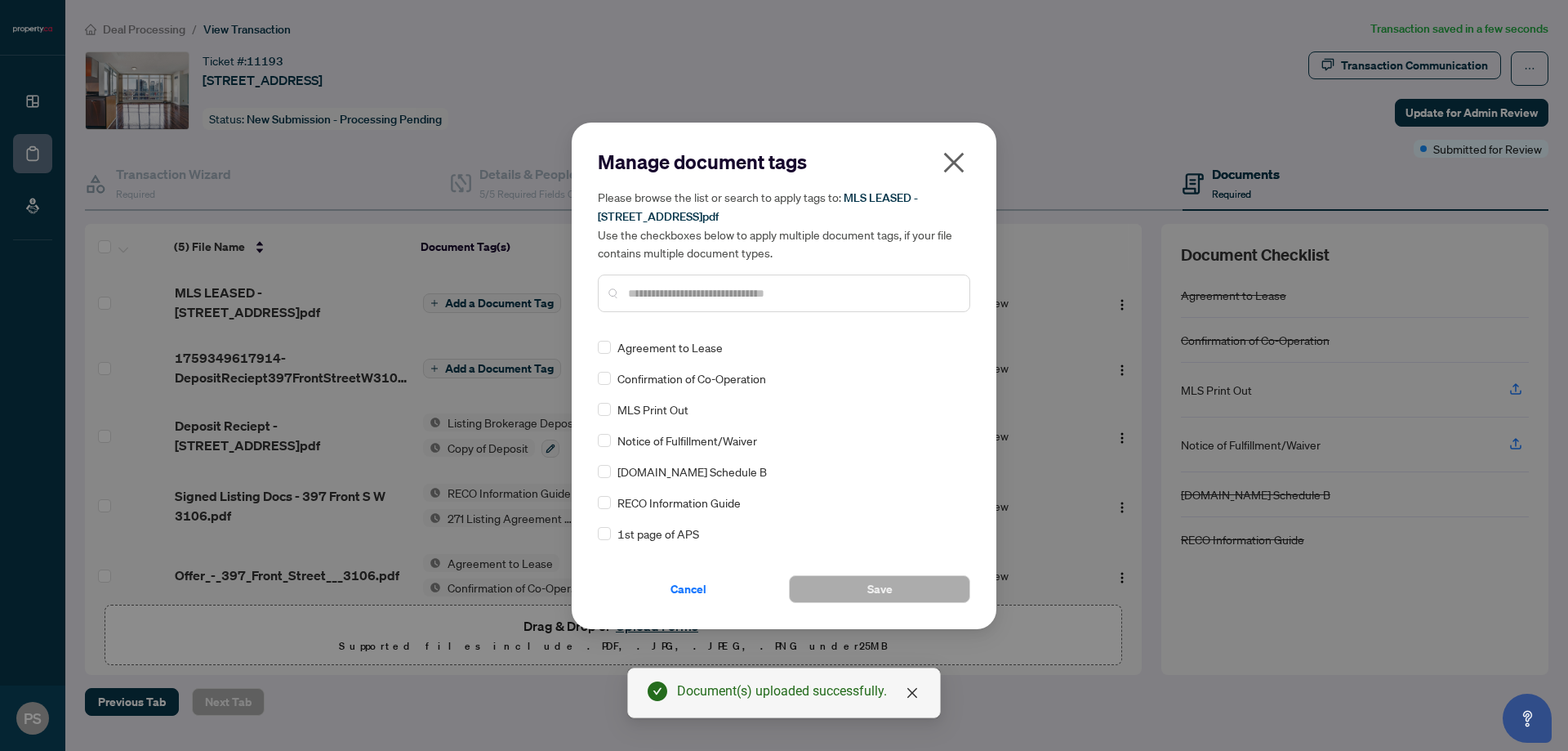
click at [723, 322] on div "Manage document tags Please browse the list or search to apply tags to: MLS LEA…" at bounding box center [784, 237] width 372 height 177
click at [728, 295] on input "text" at bounding box center [792, 293] width 329 height 18
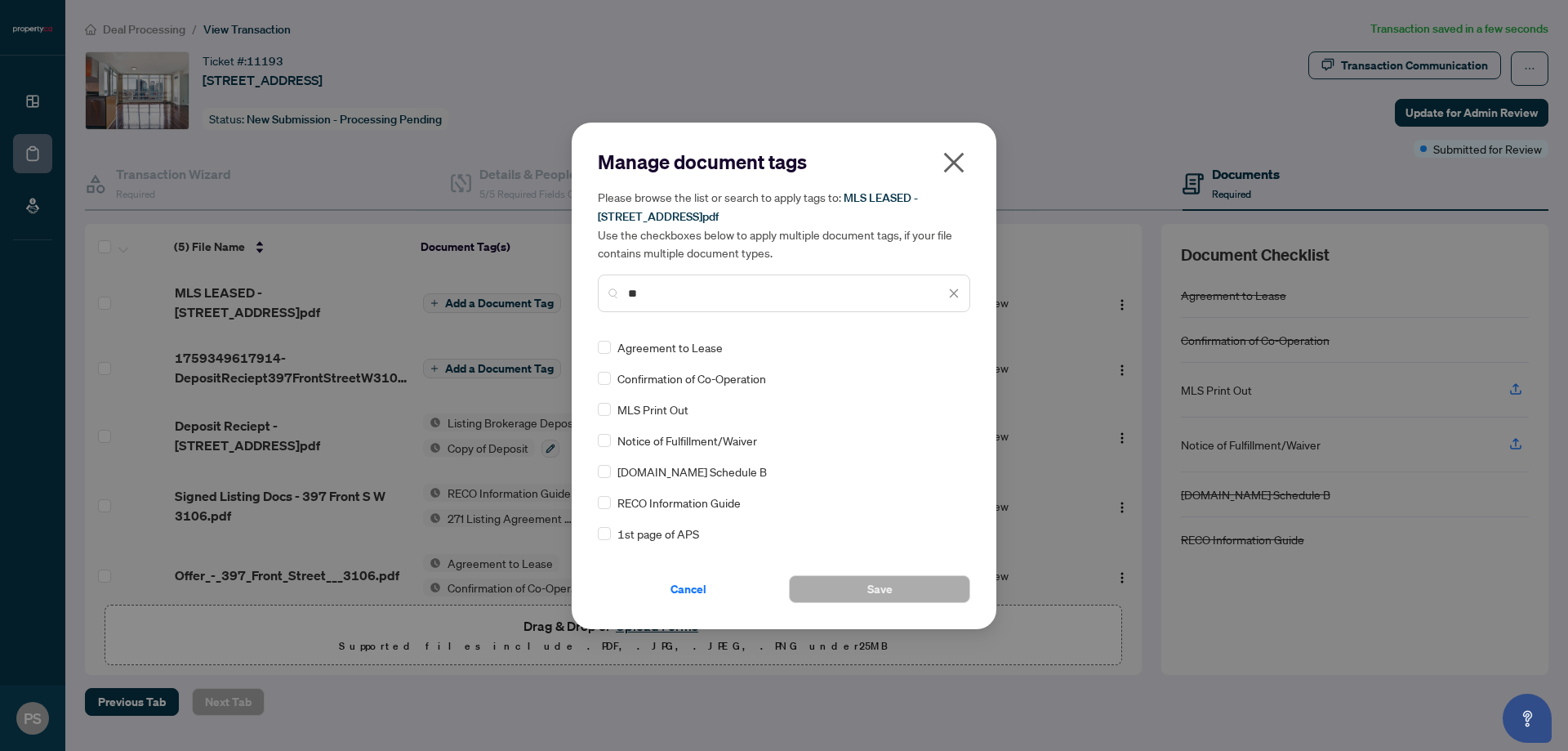
type input "*"
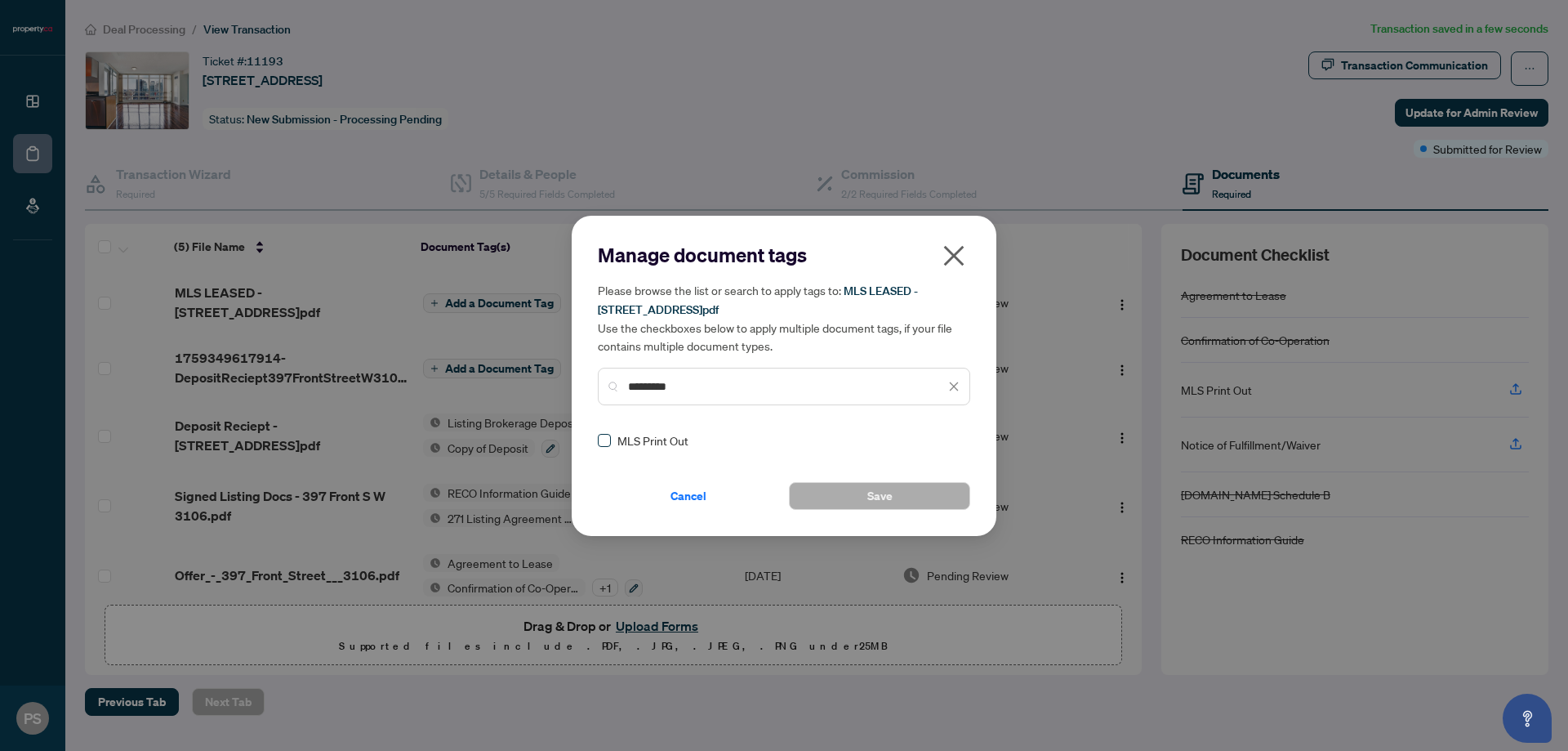
type input "*********"
click at [610, 432] on label at bounding box center [605, 440] width 13 height 18
click at [884, 488] on span "Save" at bounding box center [880, 496] width 25 height 26
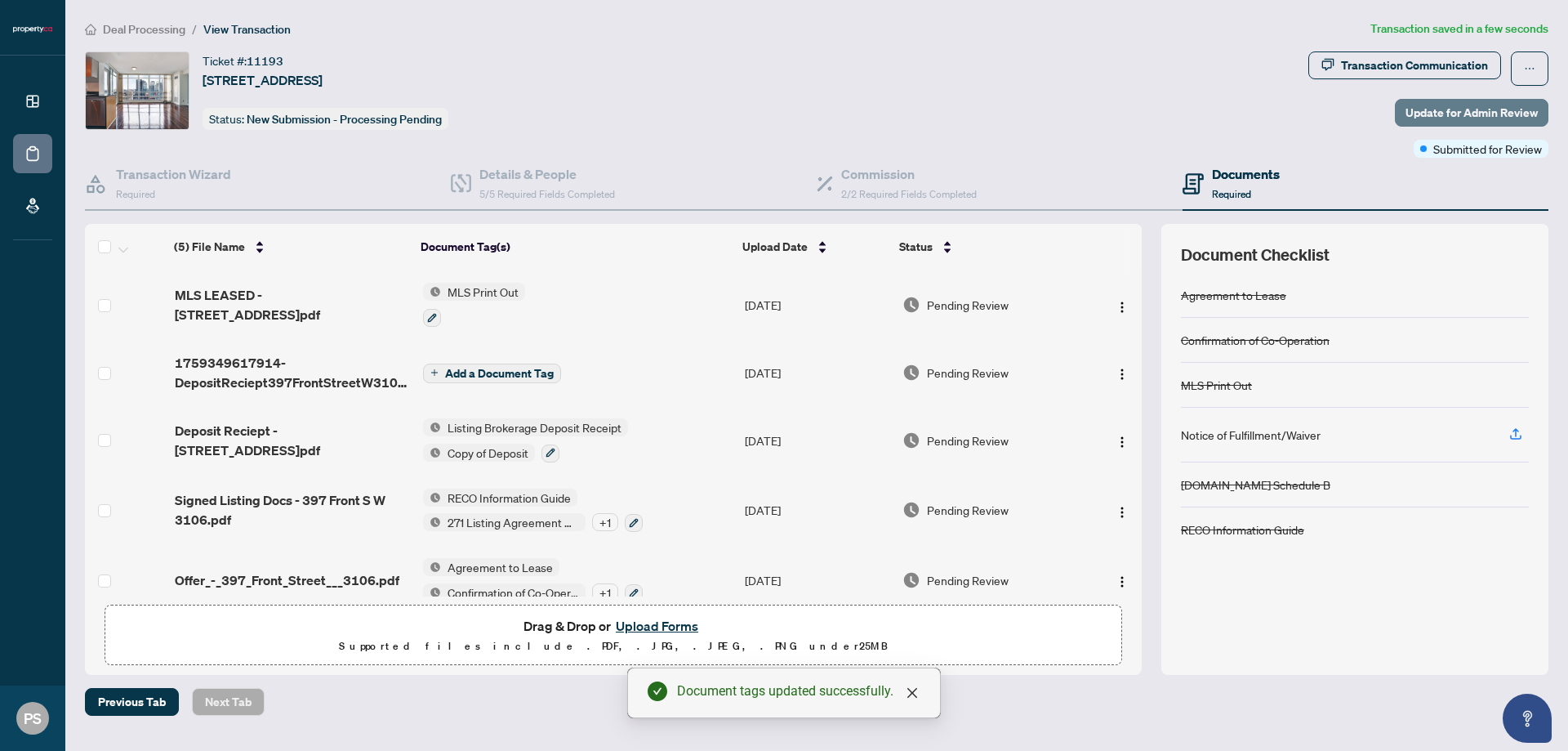
click at [1492, 106] on span "Update for Admin Review" at bounding box center [1472, 113] width 132 height 26
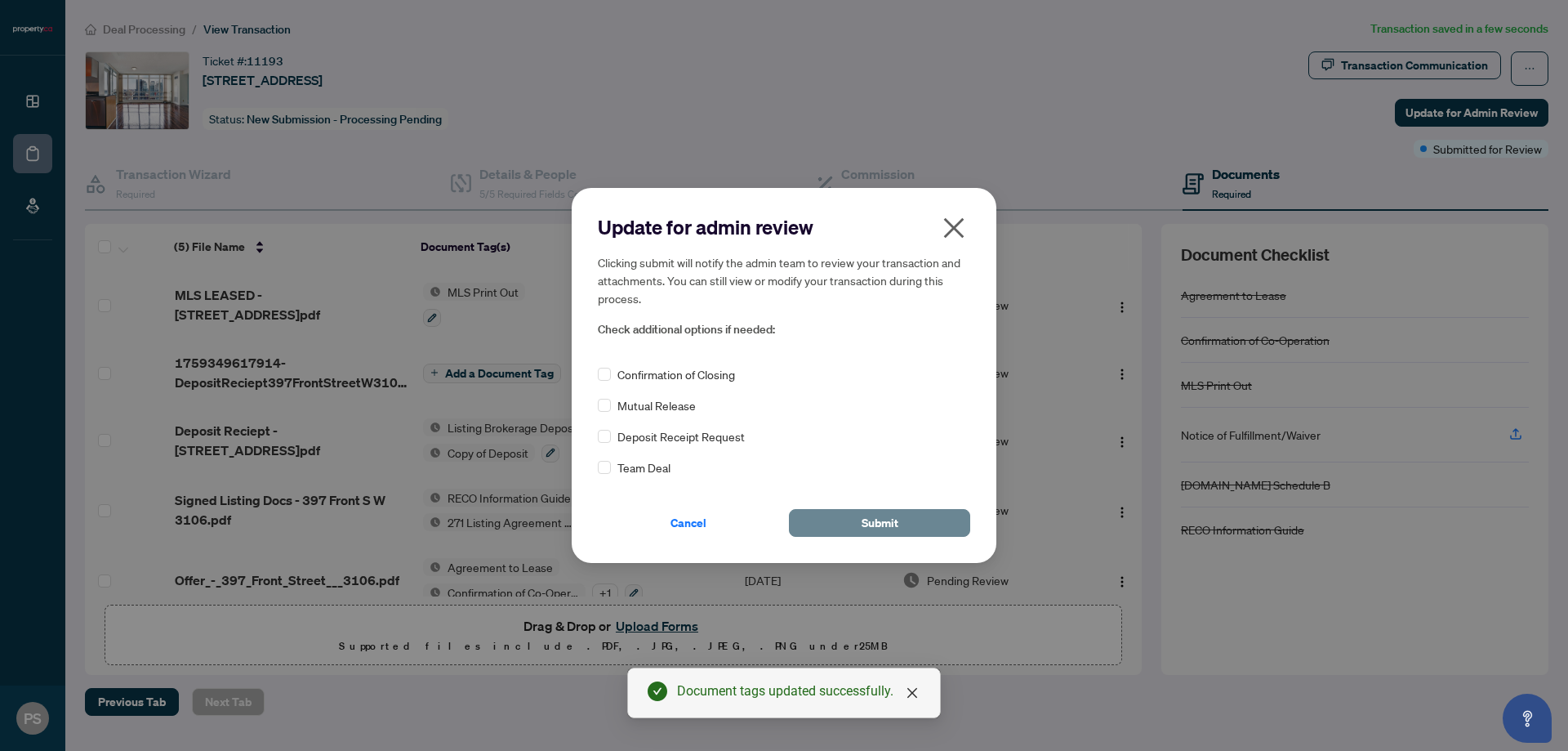
click at [861, 518] on button "Submit" at bounding box center [880, 522] width 181 height 28
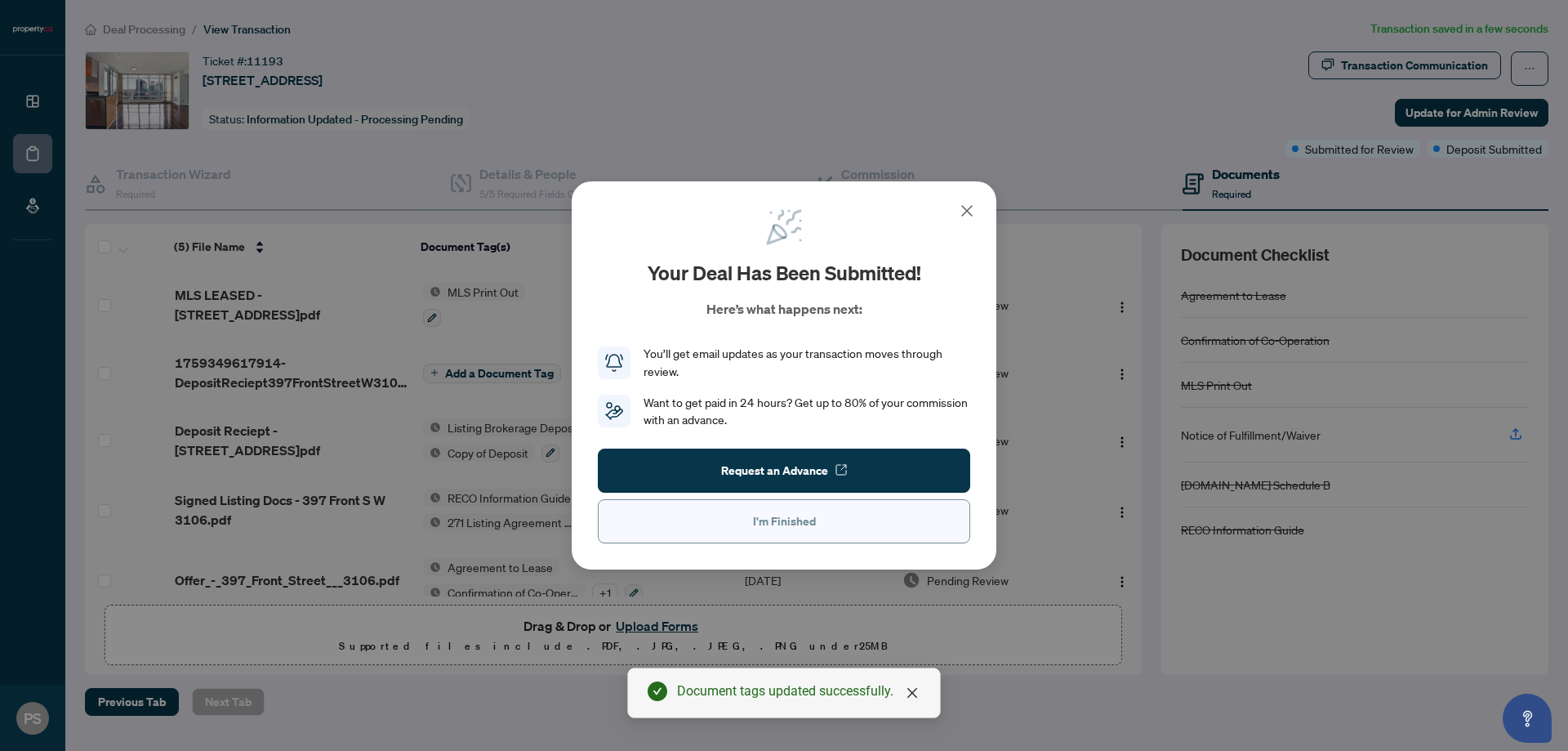
click at [907, 509] on button "I'm Finished" at bounding box center [784, 521] width 372 height 44
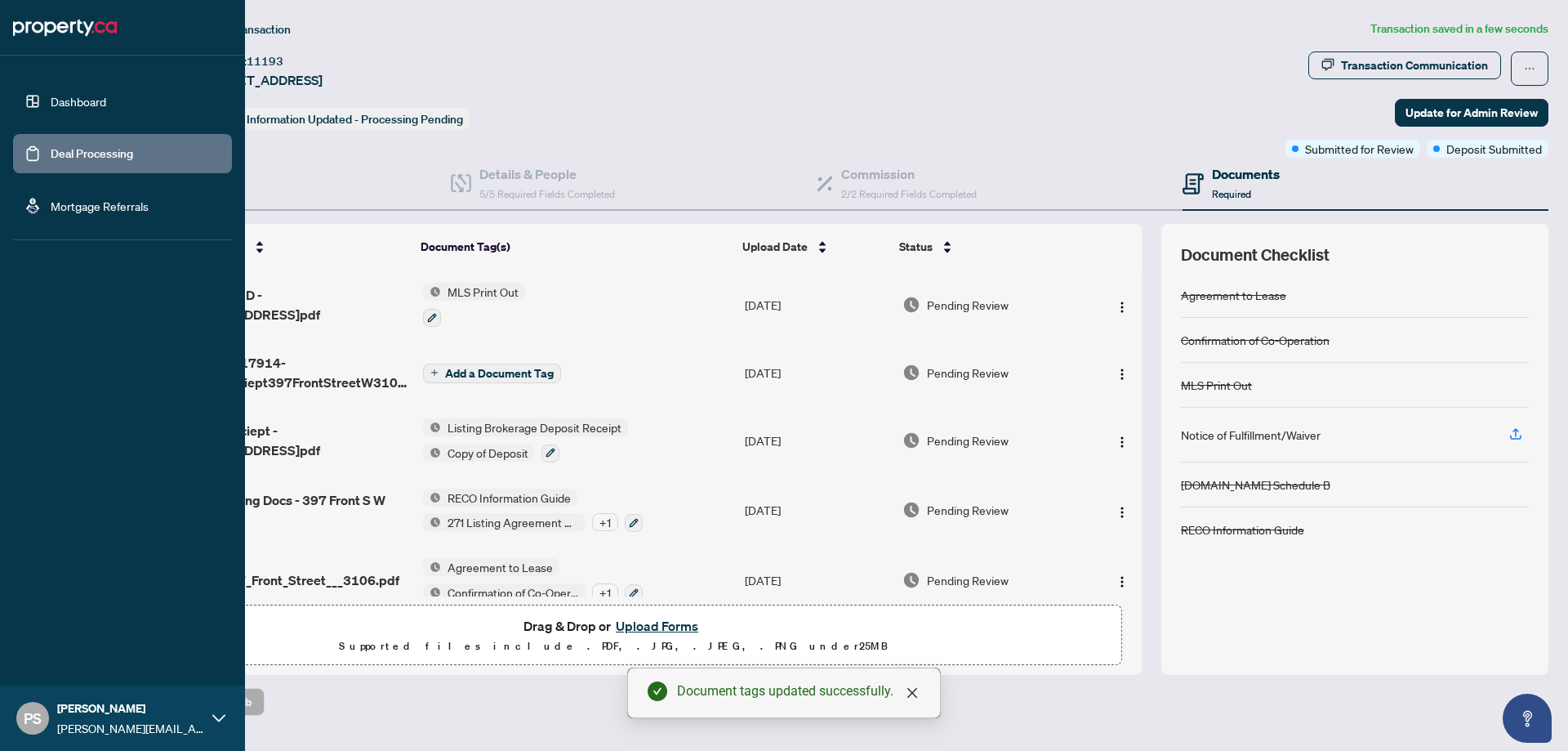
click at [97, 161] on link "Deal Processing" at bounding box center [92, 154] width 82 height 14
